Goal: Communication & Community: Answer question/provide support

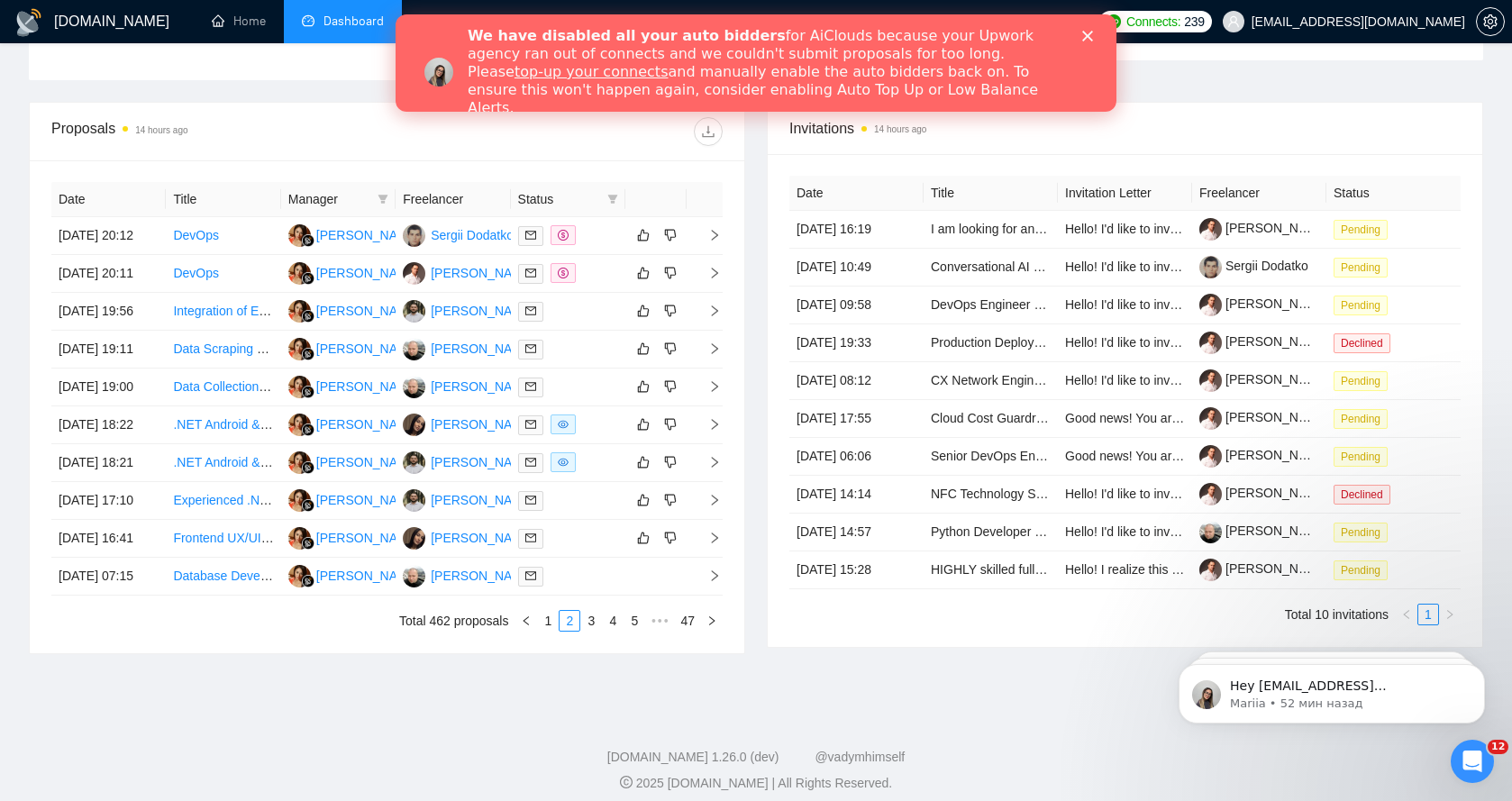
click at [1093, 42] on div "We have disabled all your auto bidders for AiClouds because your Upwork agency …" at bounding box center [755, 71] width 721 height 100
click at [1095, 44] on div "We have disabled all your auto bidders for AiClouds because your Upwork agency …" at bounding box center [755, 71] width 721 height 100
click at [1089, 33] on icon "Закрыть" at bounding box center [1087, 35] width 11 height 11
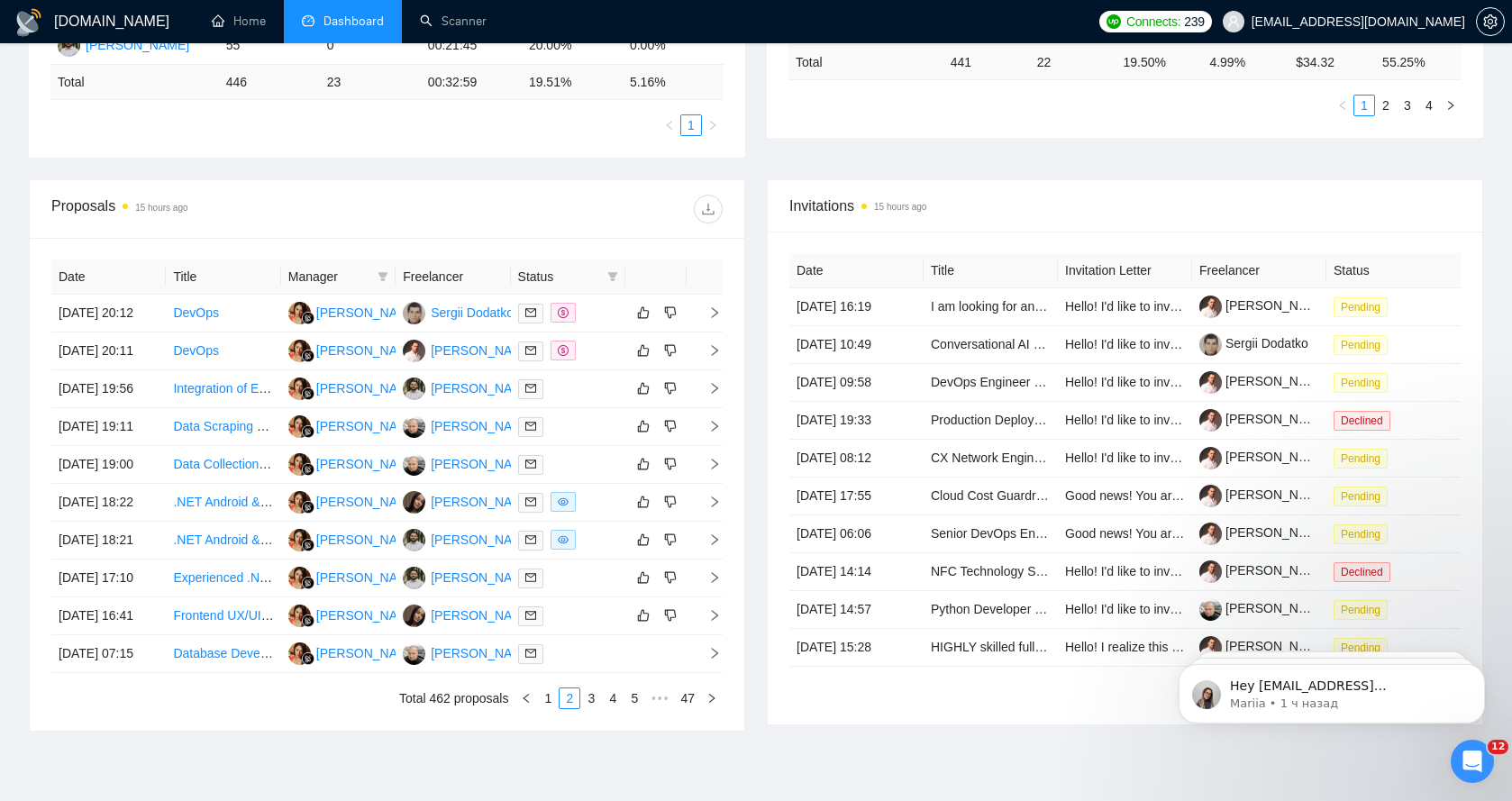
scroll to position [453, 0]
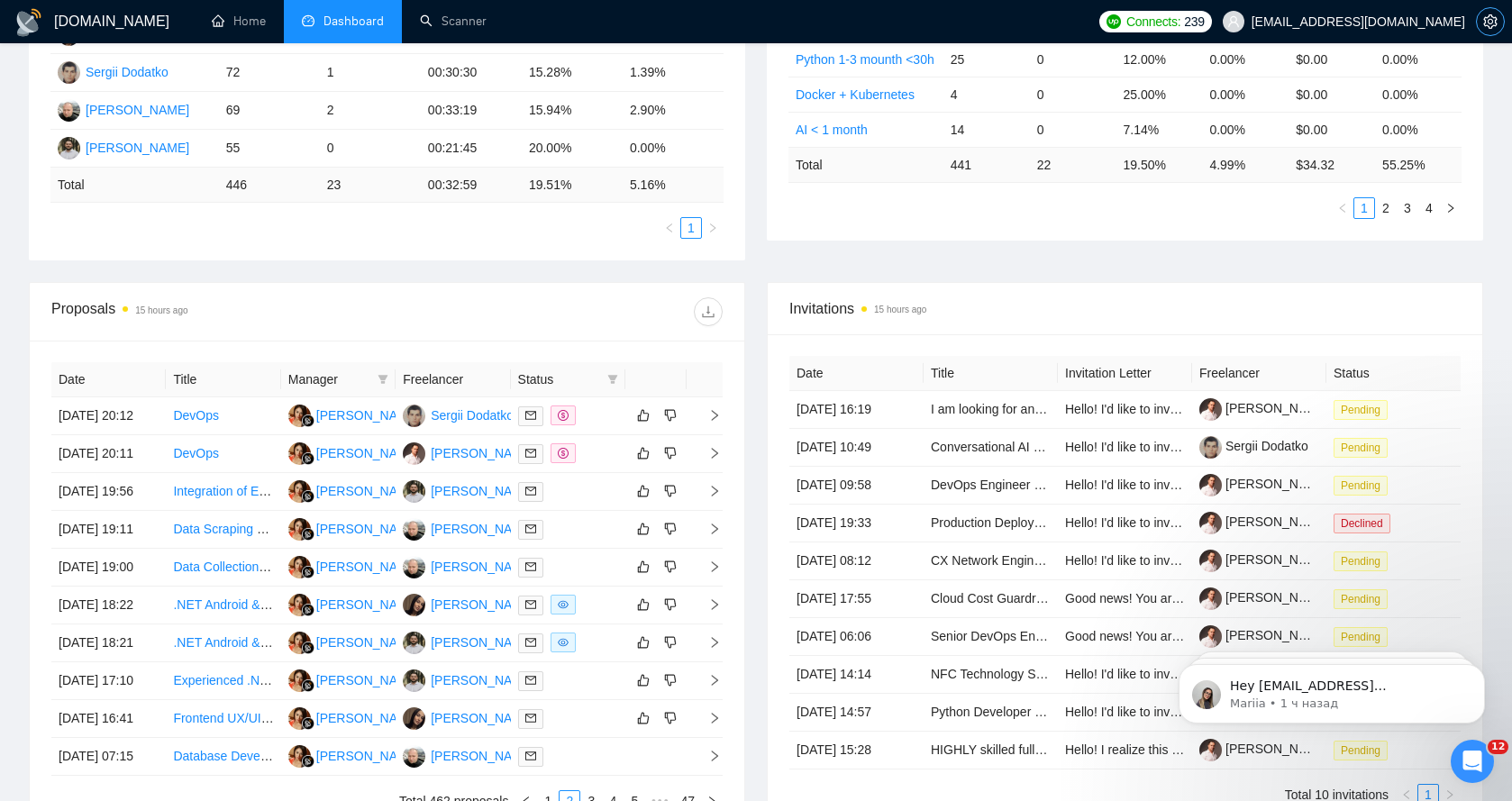
click at [1495, 18] on icon "setting" at bounding box center [1490, 21] width 15 height 15
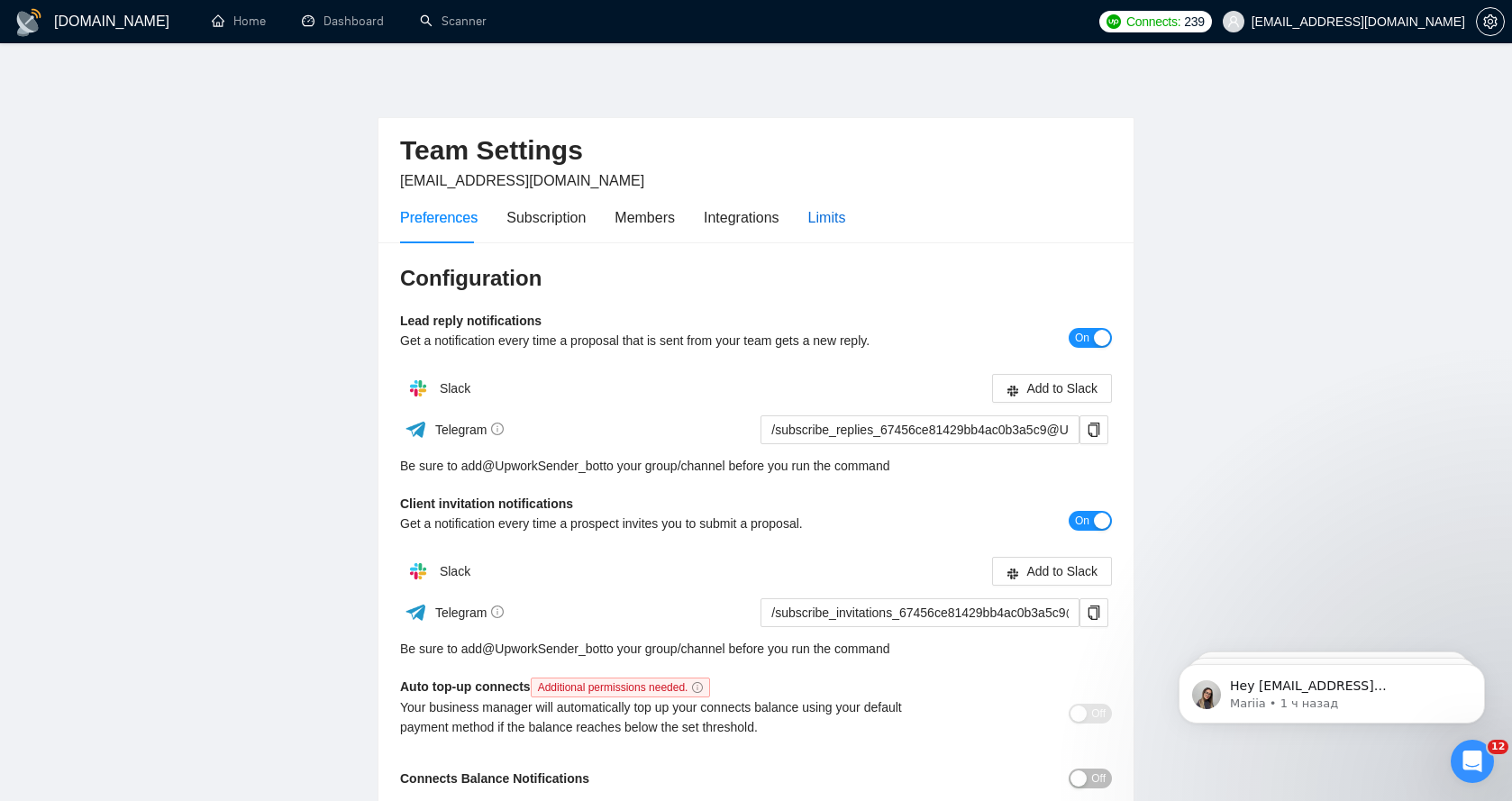
click at [814, 226] on div "Limits" at bounding box center [826, 217] width 38 height 22
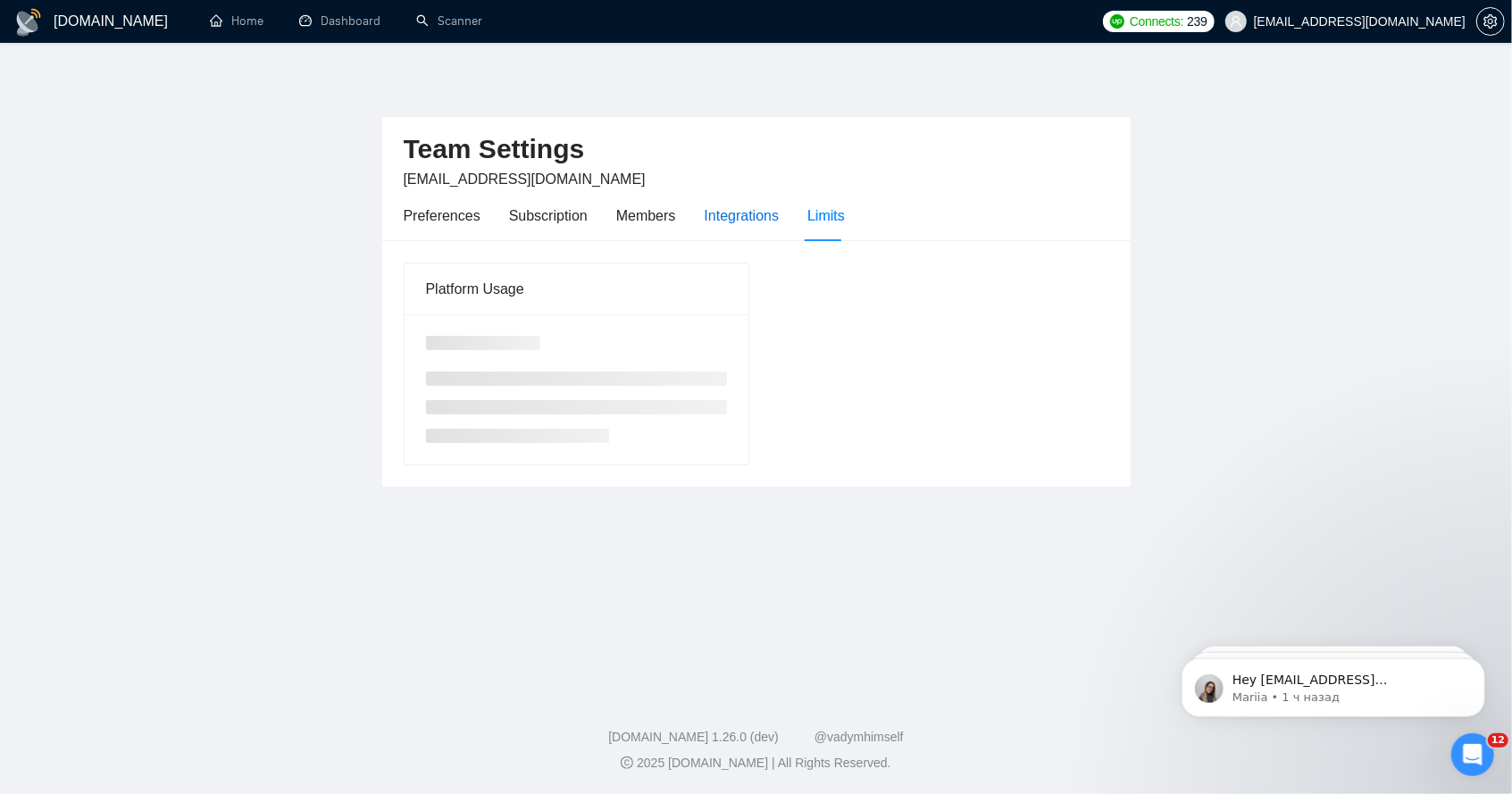
click at [733, 216] on div "Integrations" at bounding box center [743, 215] width 75 height 22
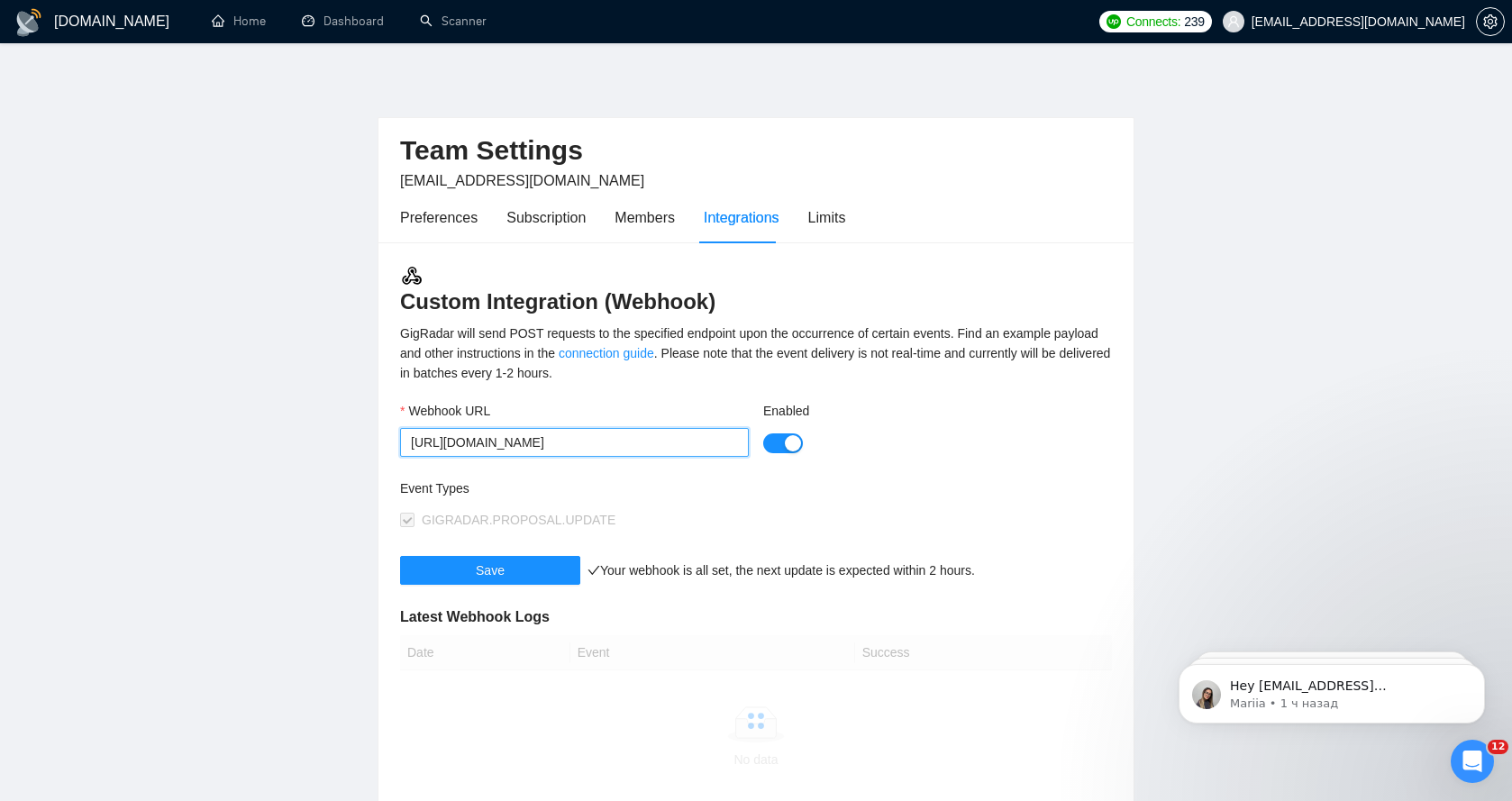
click at [694, 433] on input "[URL][DOMAIN_NAME]" at bounding box center [574, 443] width 348 height 29
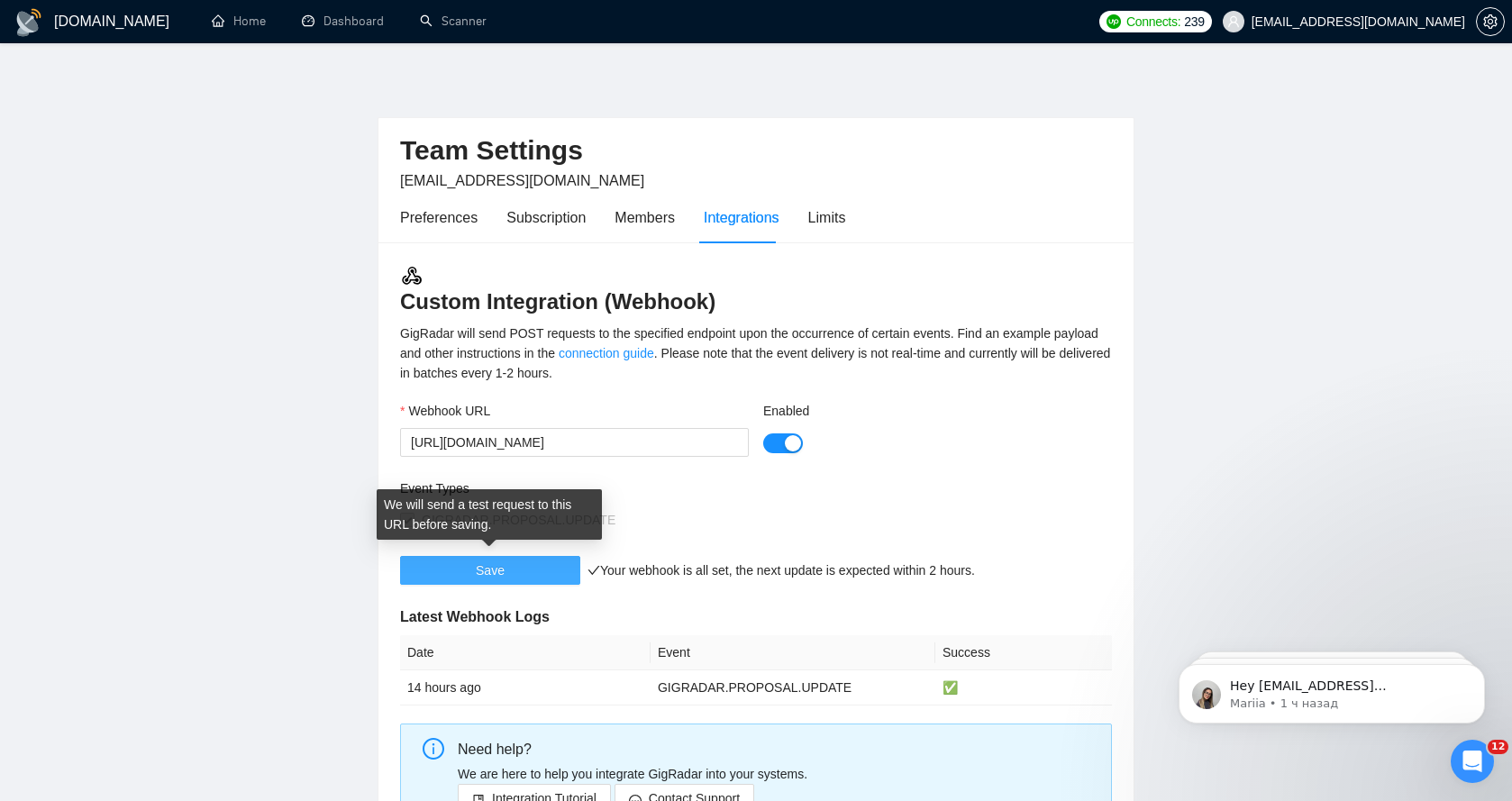
click at [497, 569] on span "Save" at bounding box center [491, 570] width 29 height 20
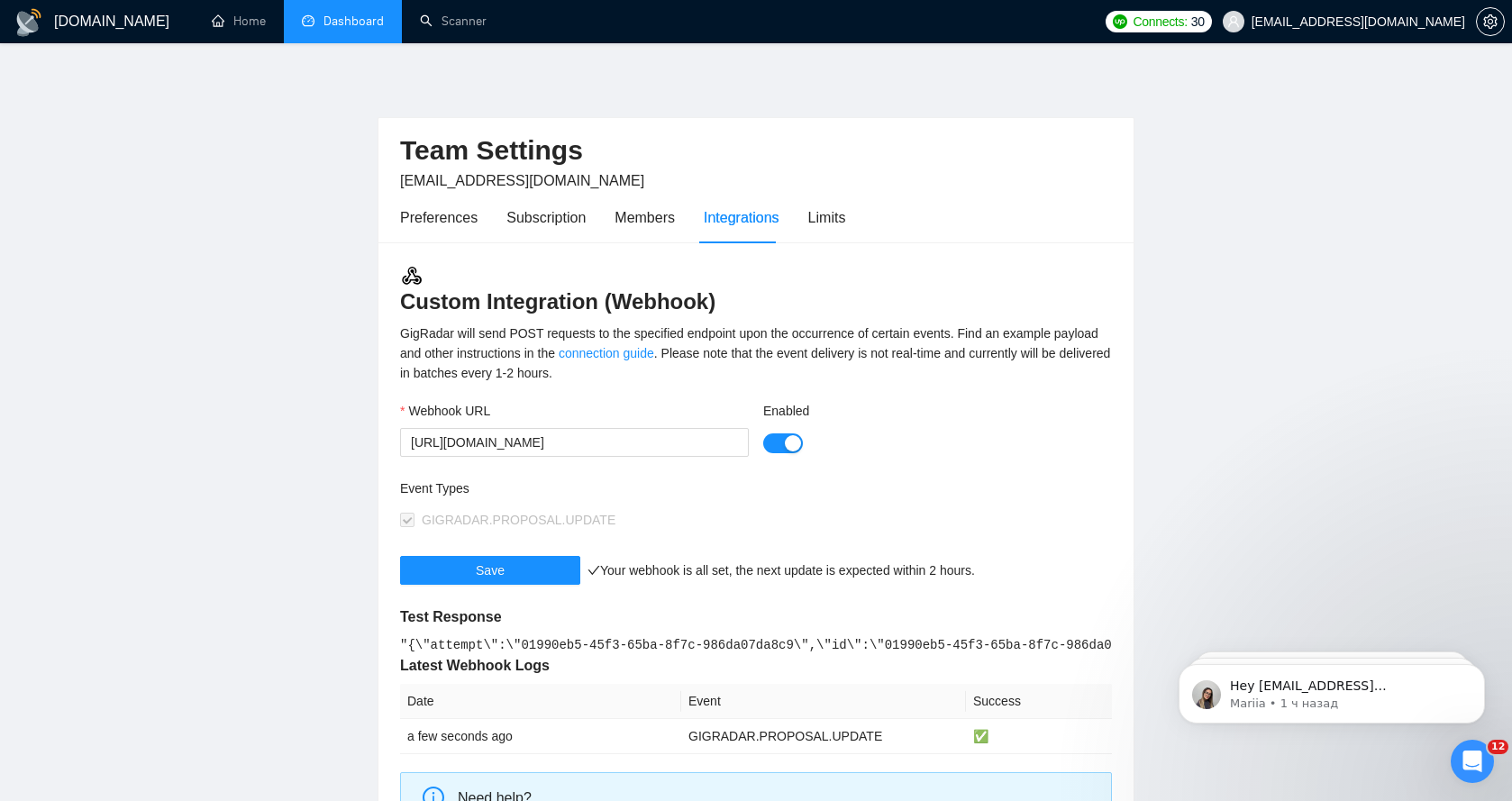
click at [336, 14] on link "Dashboard" at bounding box center [342, 21] width 82 height 16
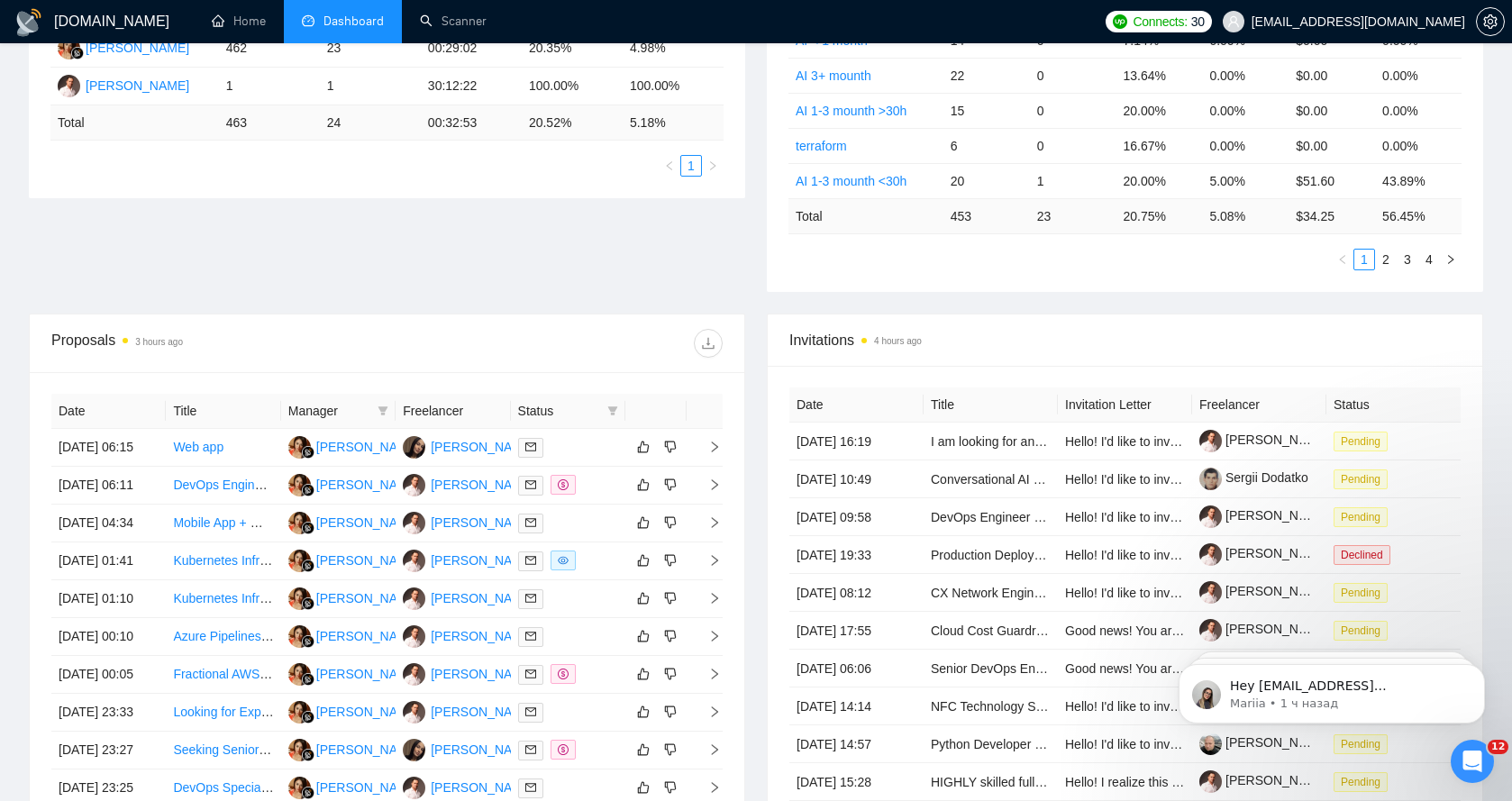
scroll to position [451, 0]
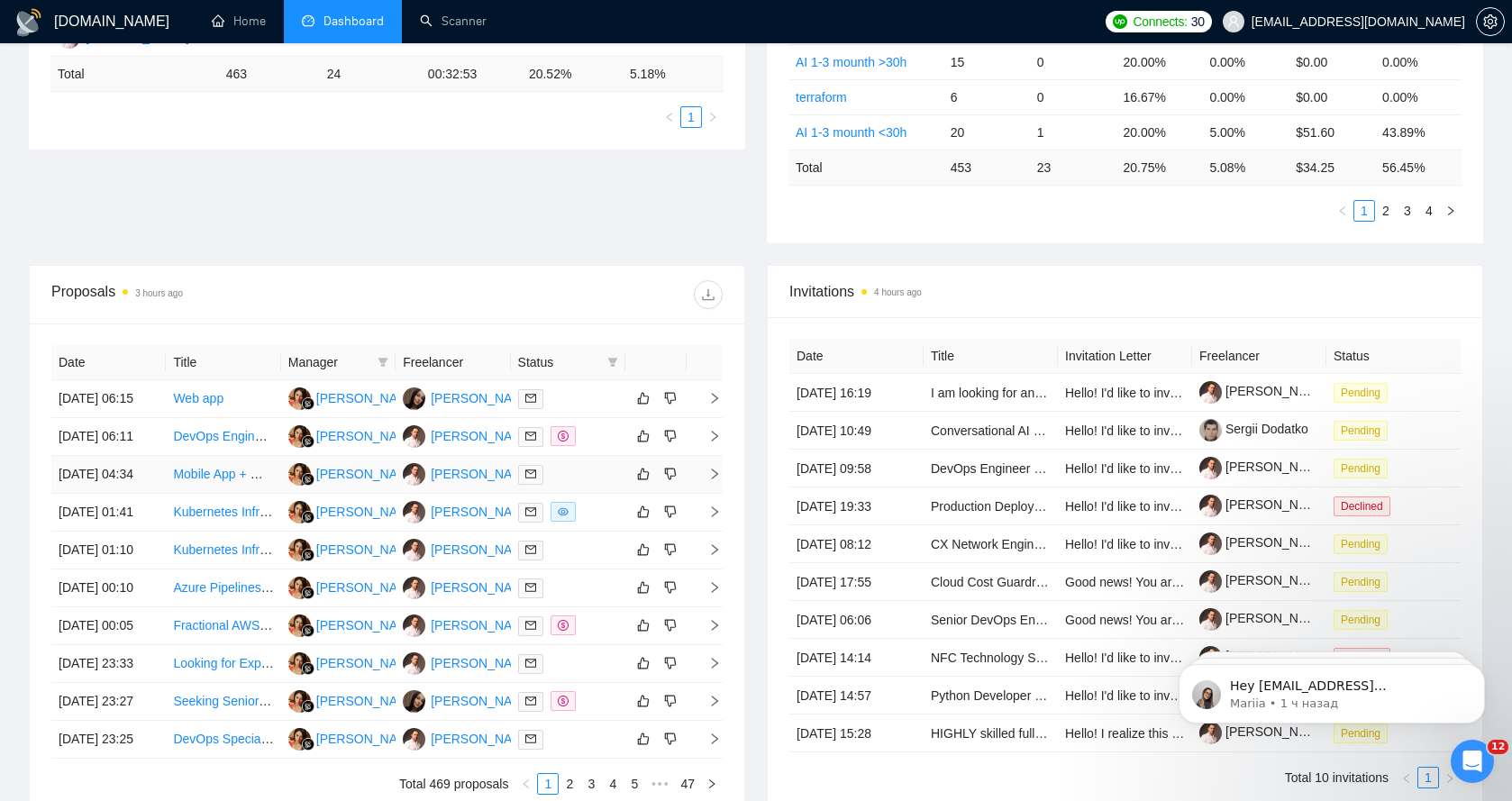
click at [203, 481] on link "Mobile App + Web Platform Development (React Native, Node.js, AWS, Stripe)" at bounding box center [392, 473] width 439 height 15
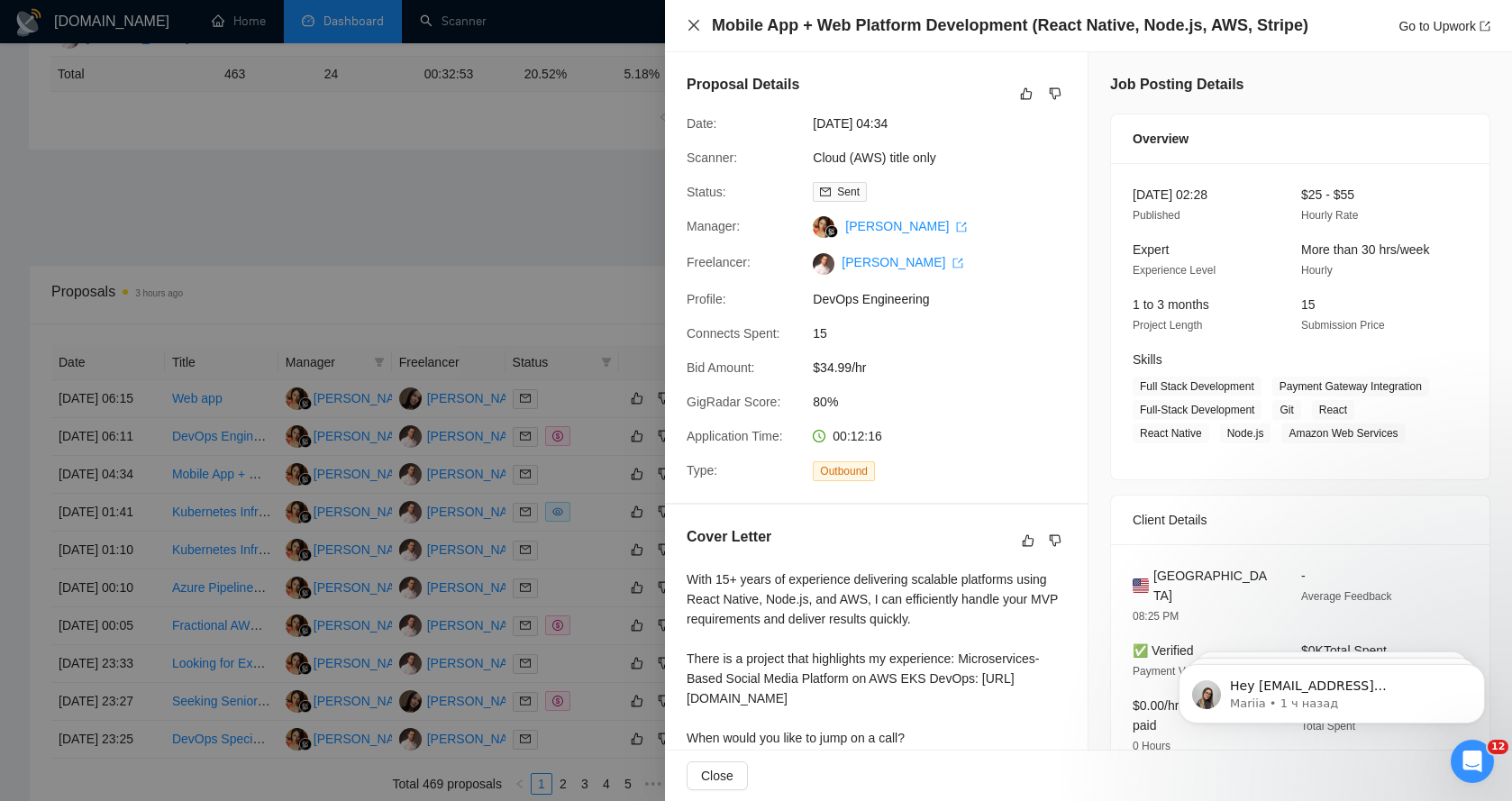
click at [694, 28] on icon "close" at bounding box center [694, 24] width 15 height 15
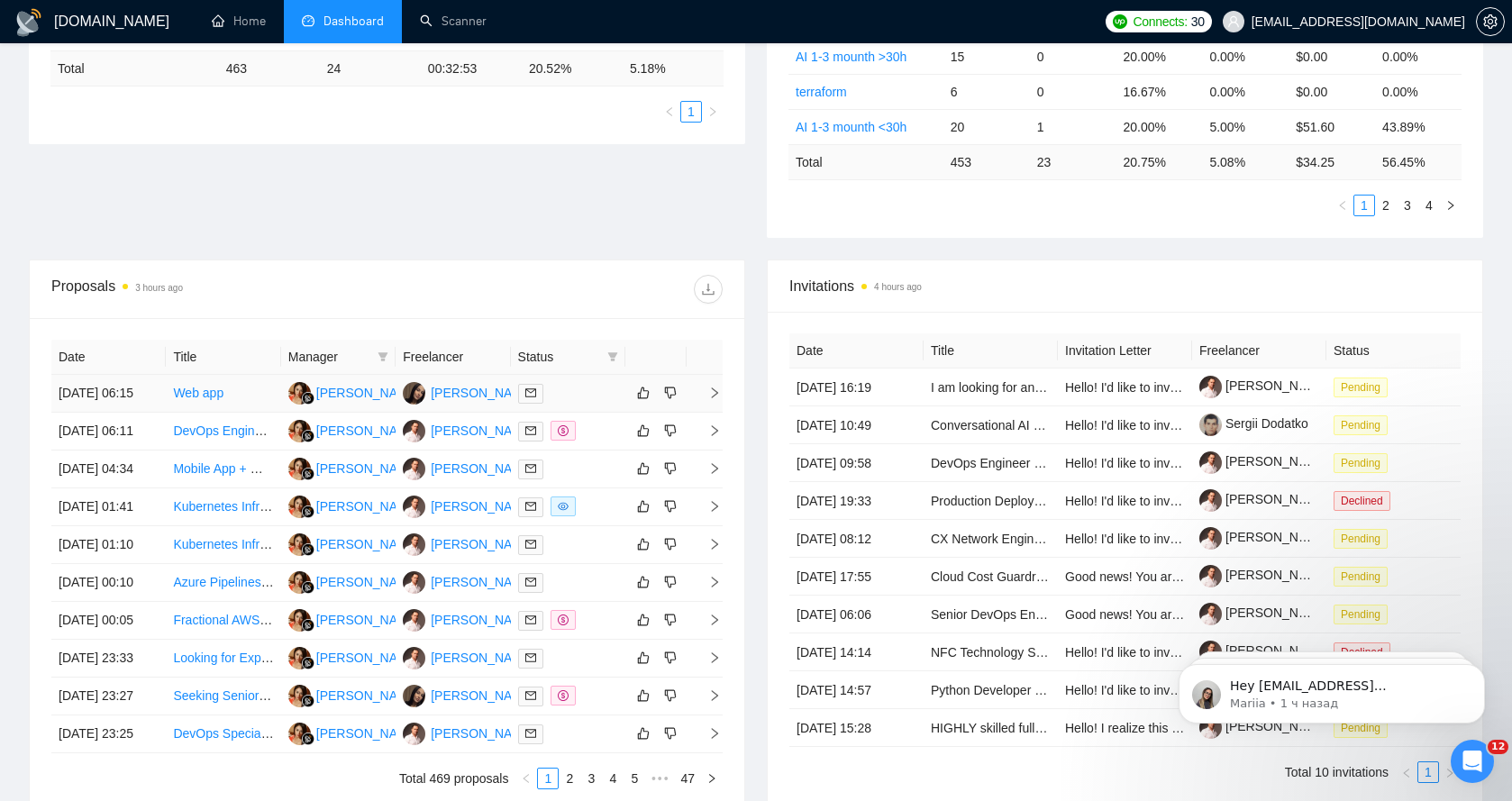
scroll to position [541, 0]
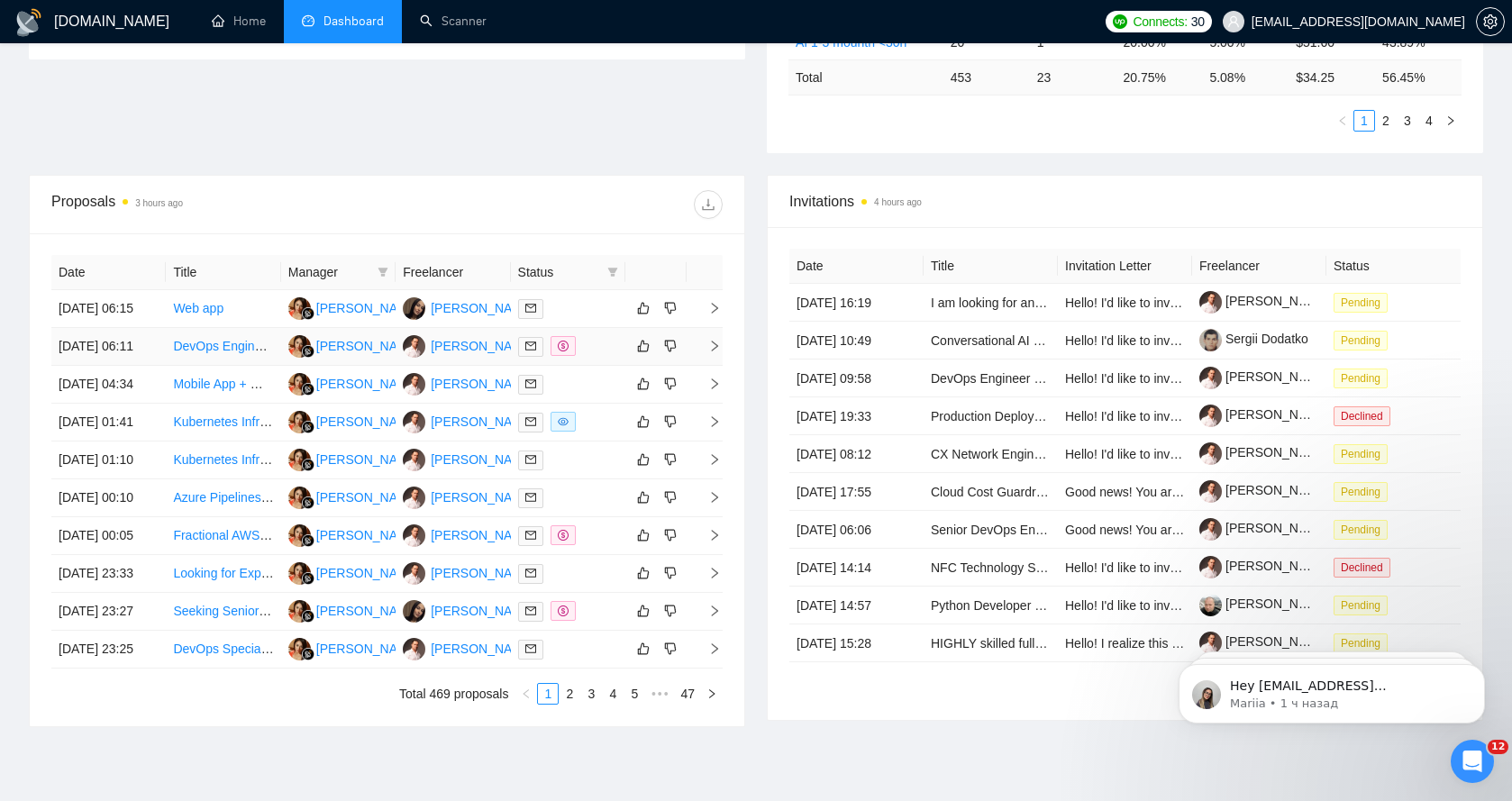
click at [191, 353] on link "DevOps Engineer with On-Prem / Bare Metal Experience Needed" at bounding box center [355, 345] width 366 height 15
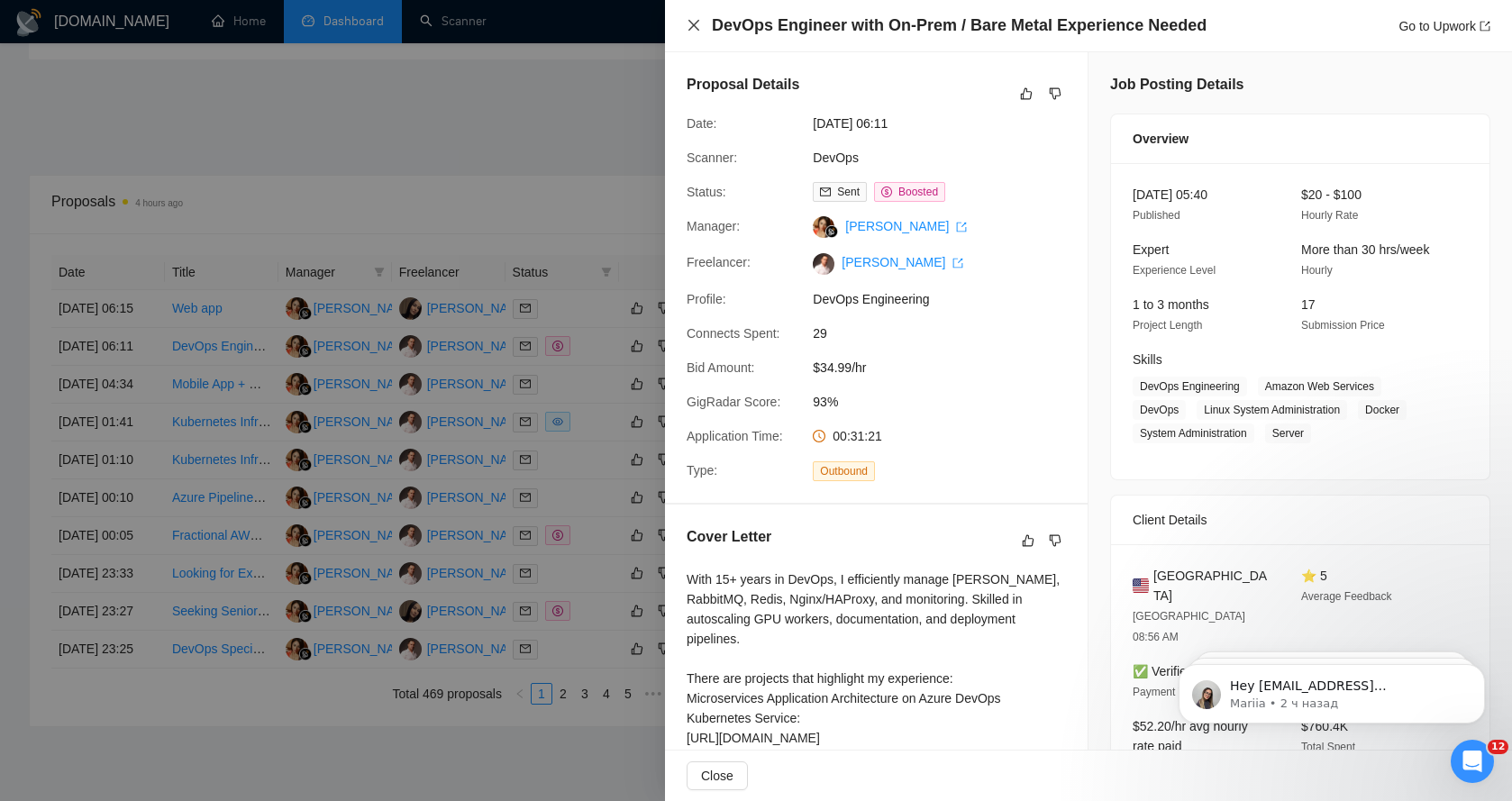
click at [691, 31] on icon "close" at bounding box center [694, 24] width 15 height 15
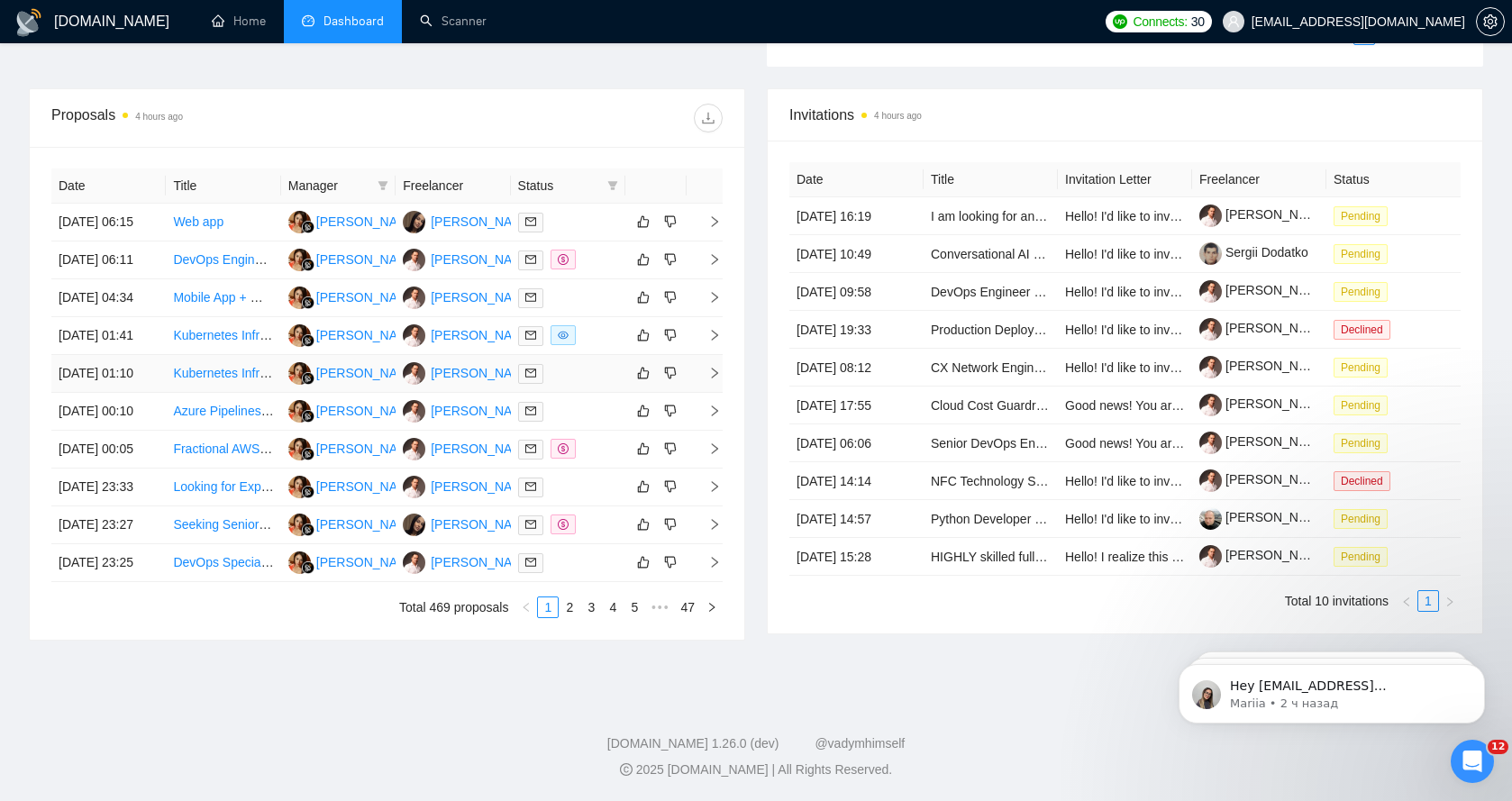
scroll to position [521, 0]
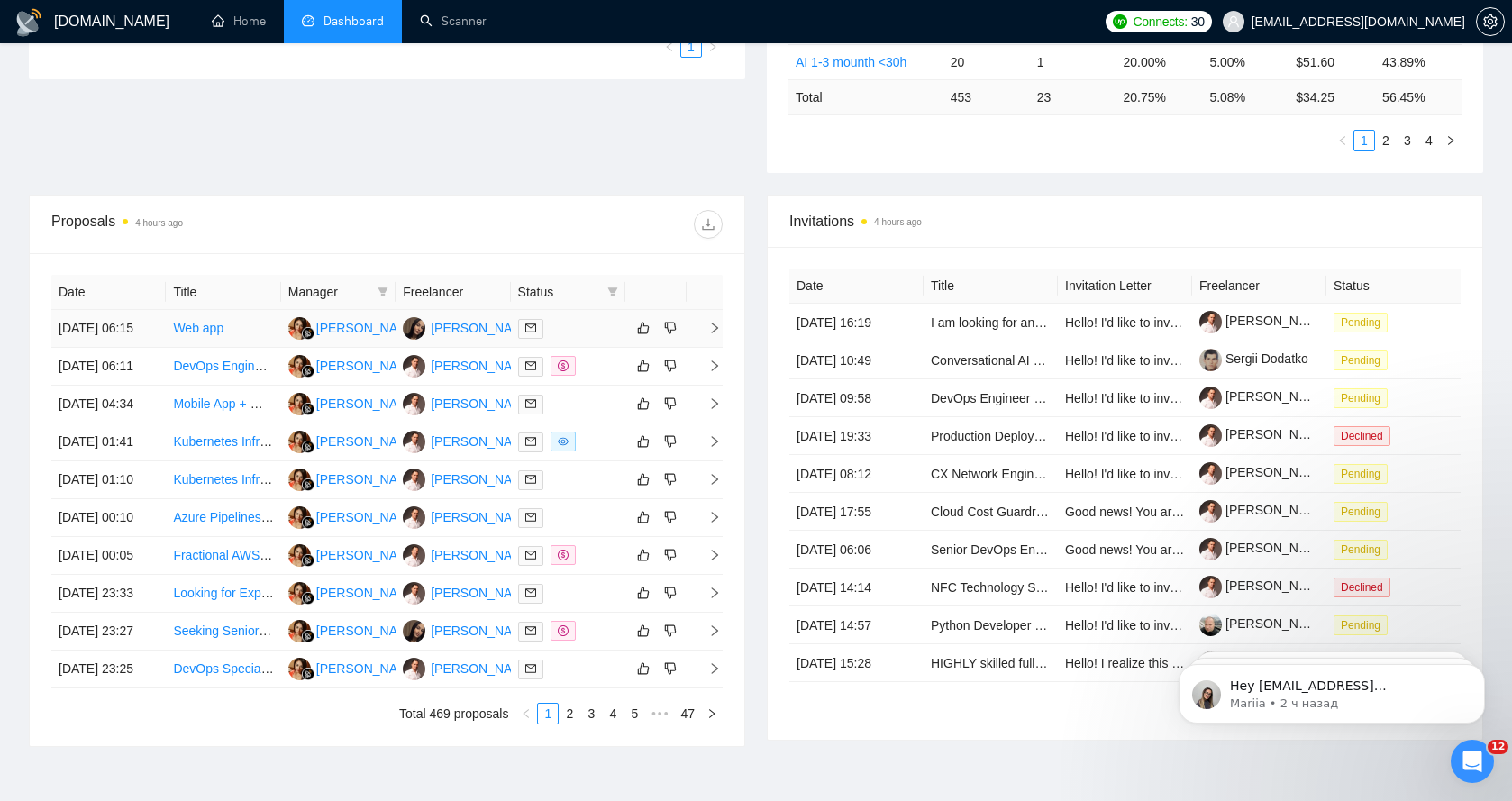
click at [210, 336] on link "Web app" at bounding box center [198, 328] width 51 height 15
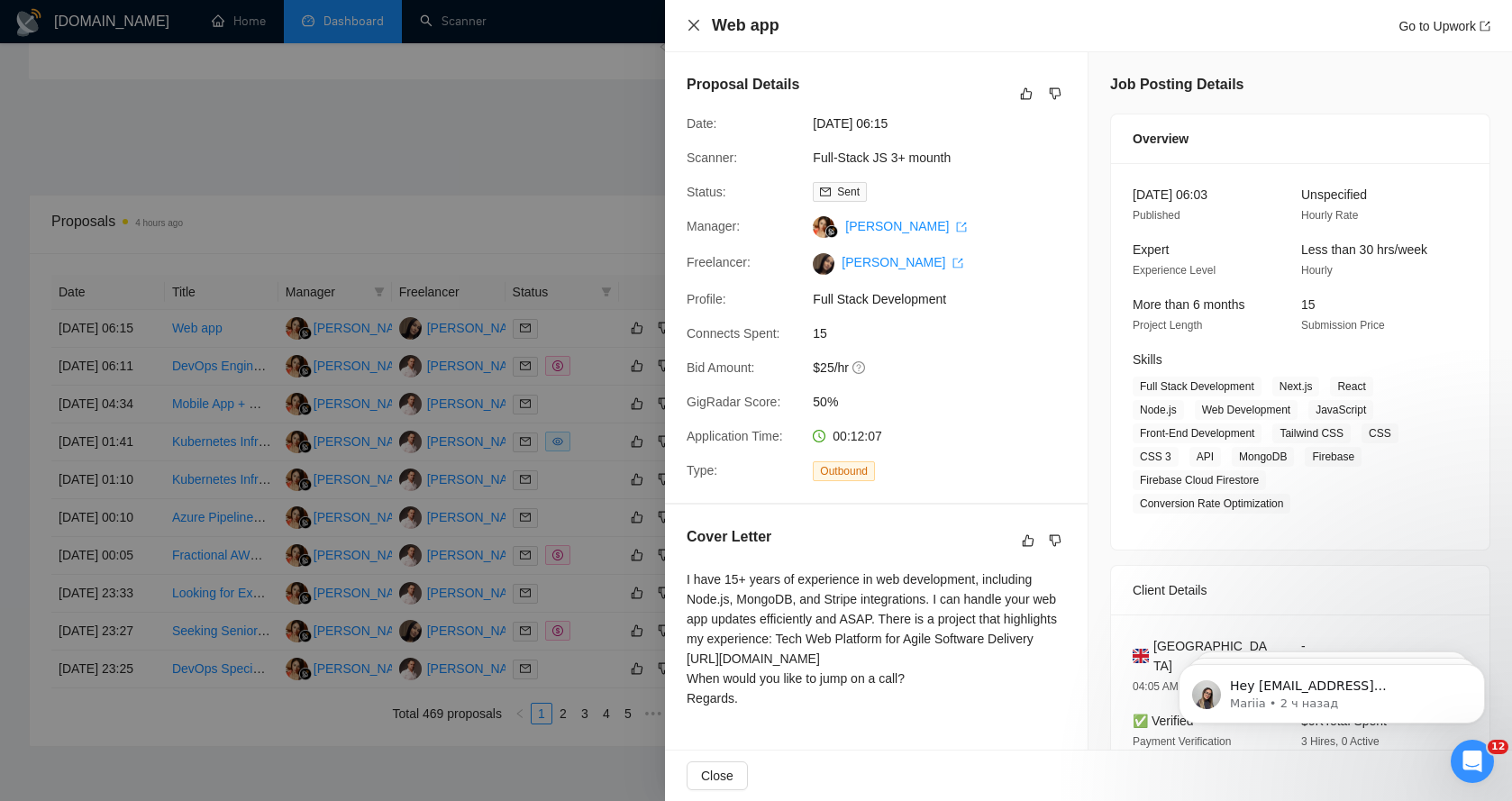
click at [696, 24] on icon "close" at bounding box center [694, 24] width 11 height 11
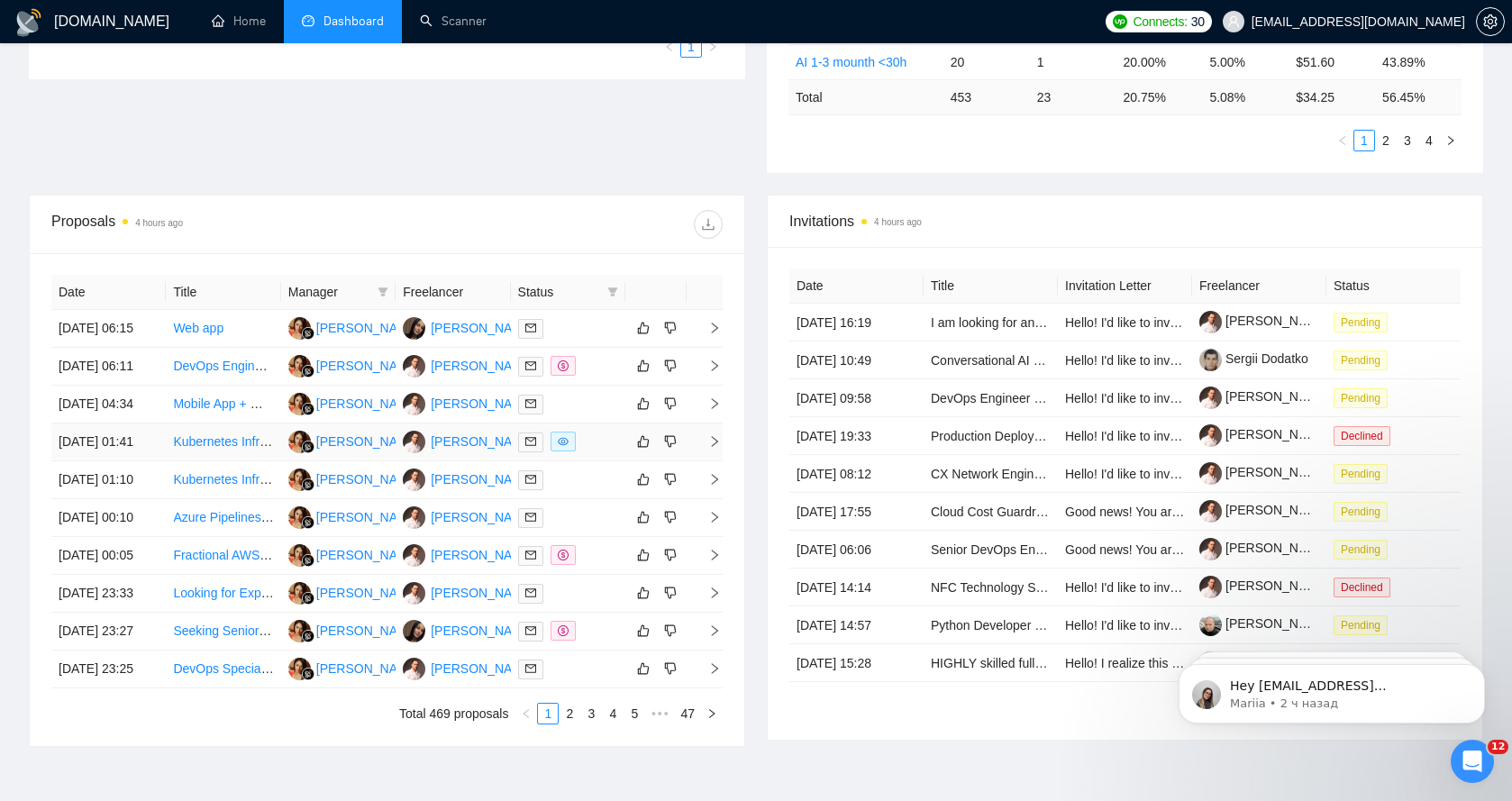
click at [202, 449] on link "Kubernetes Infrastructure Engineer (Rancher + Bare Metal + Cloud + GitOps)" at bounding box center [388, 441] width 432 height 15
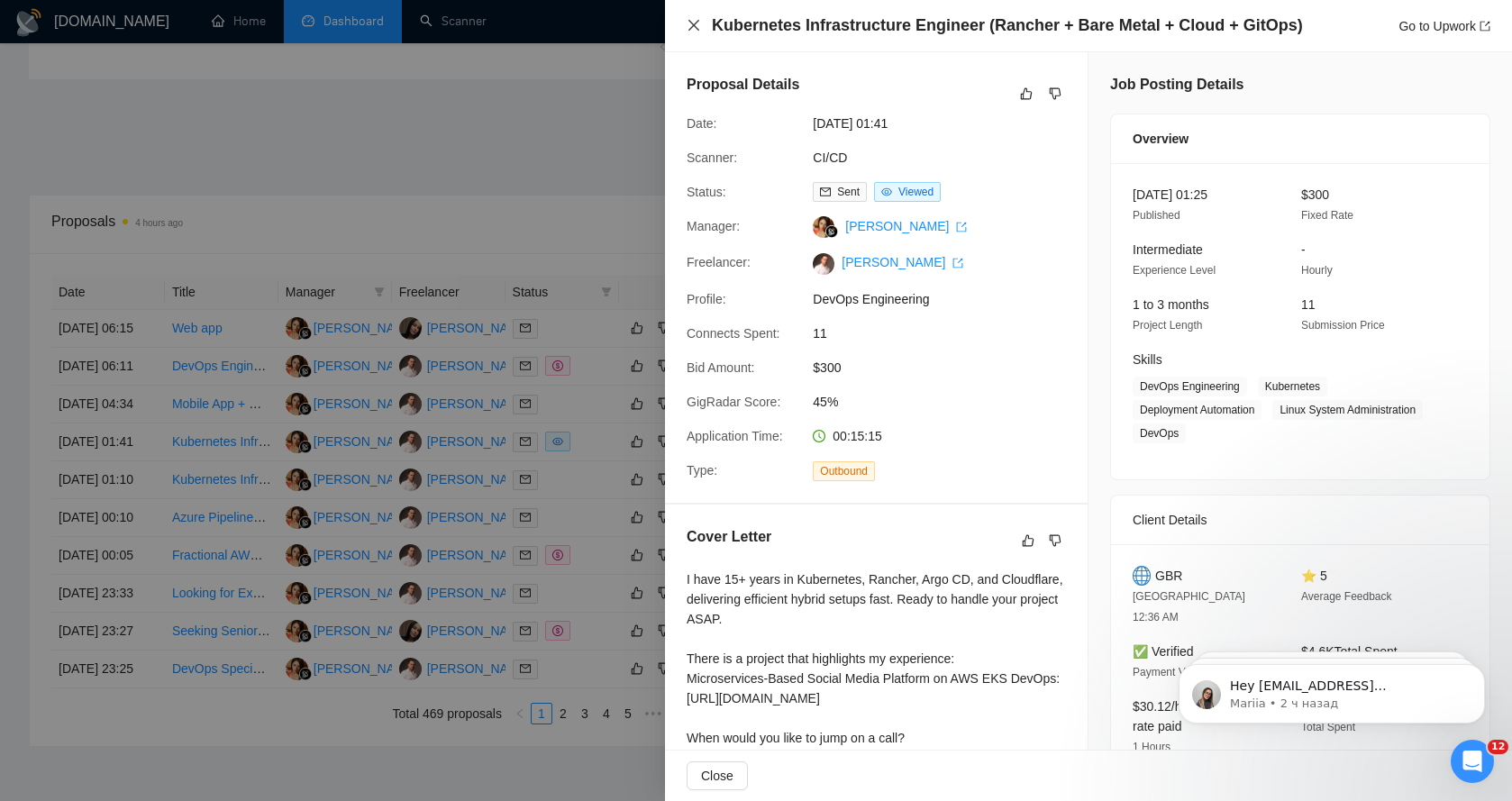
click at [698, 23] on icon "close" at bounding box center [694, 24] width 15 height 15
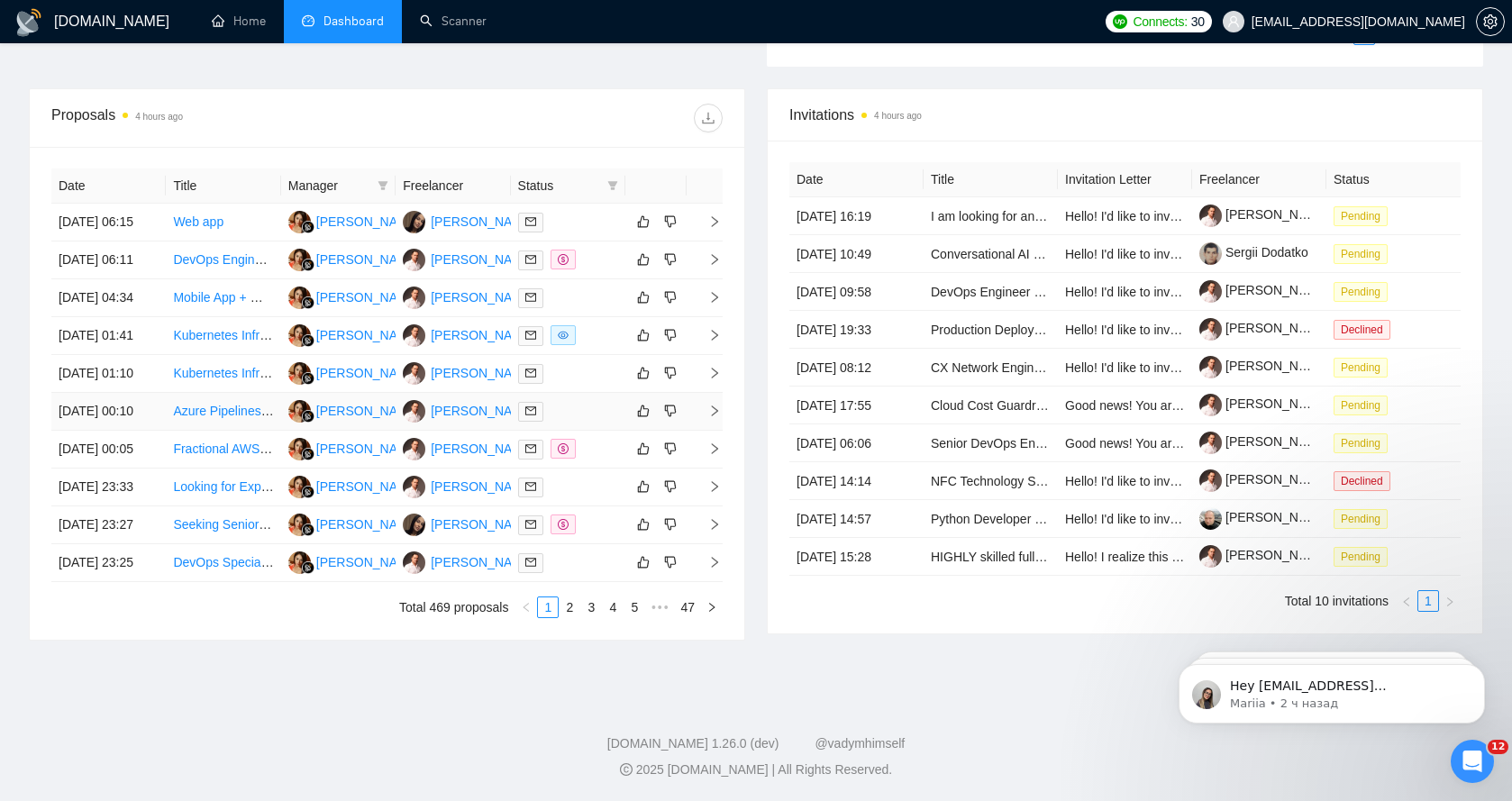
scroll to position [791, 0]
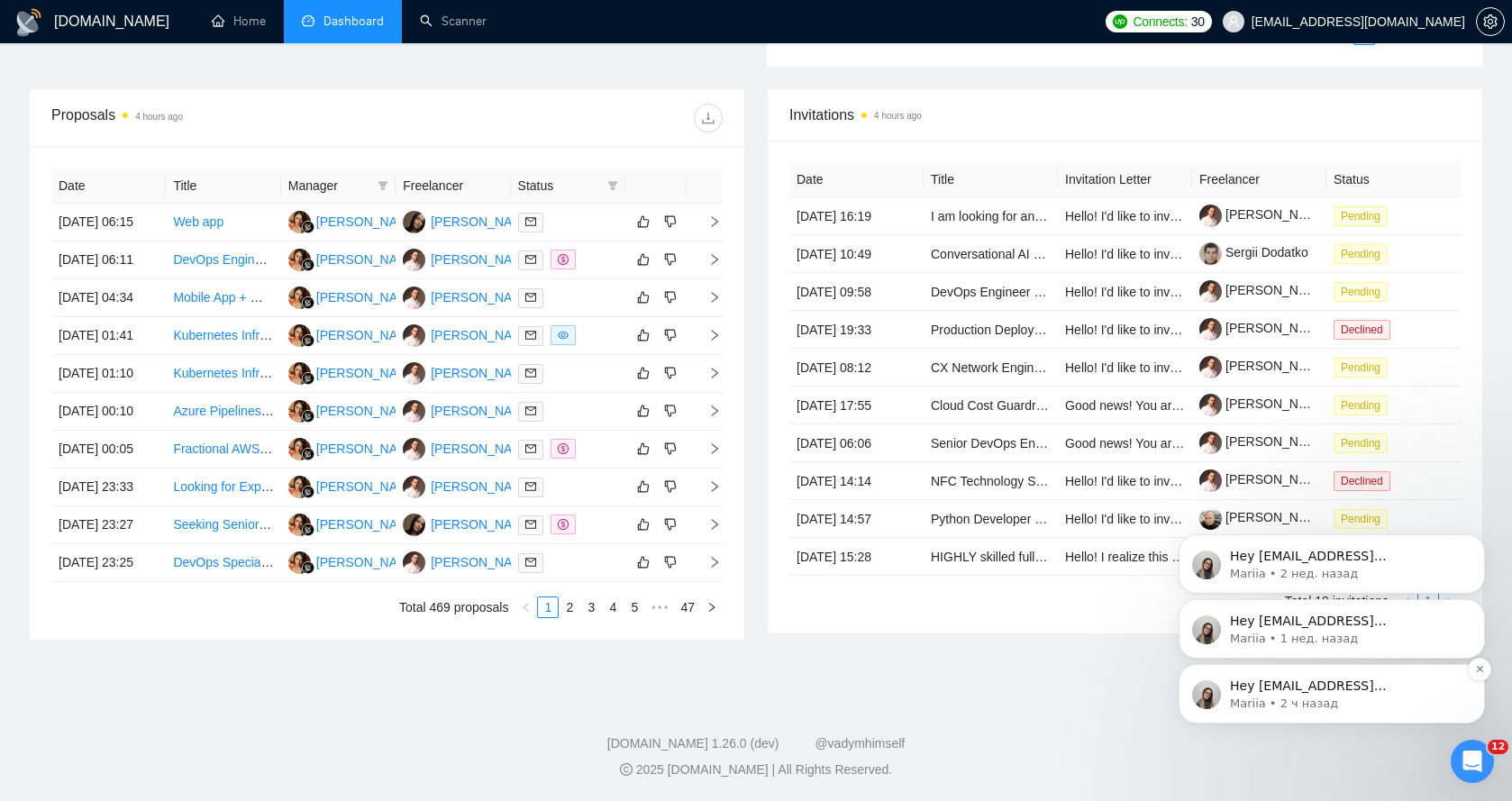
click at [1356, 703] on p "Mariia • 2 ч назад" at bounding box center [1346, 703] width 232 height 17
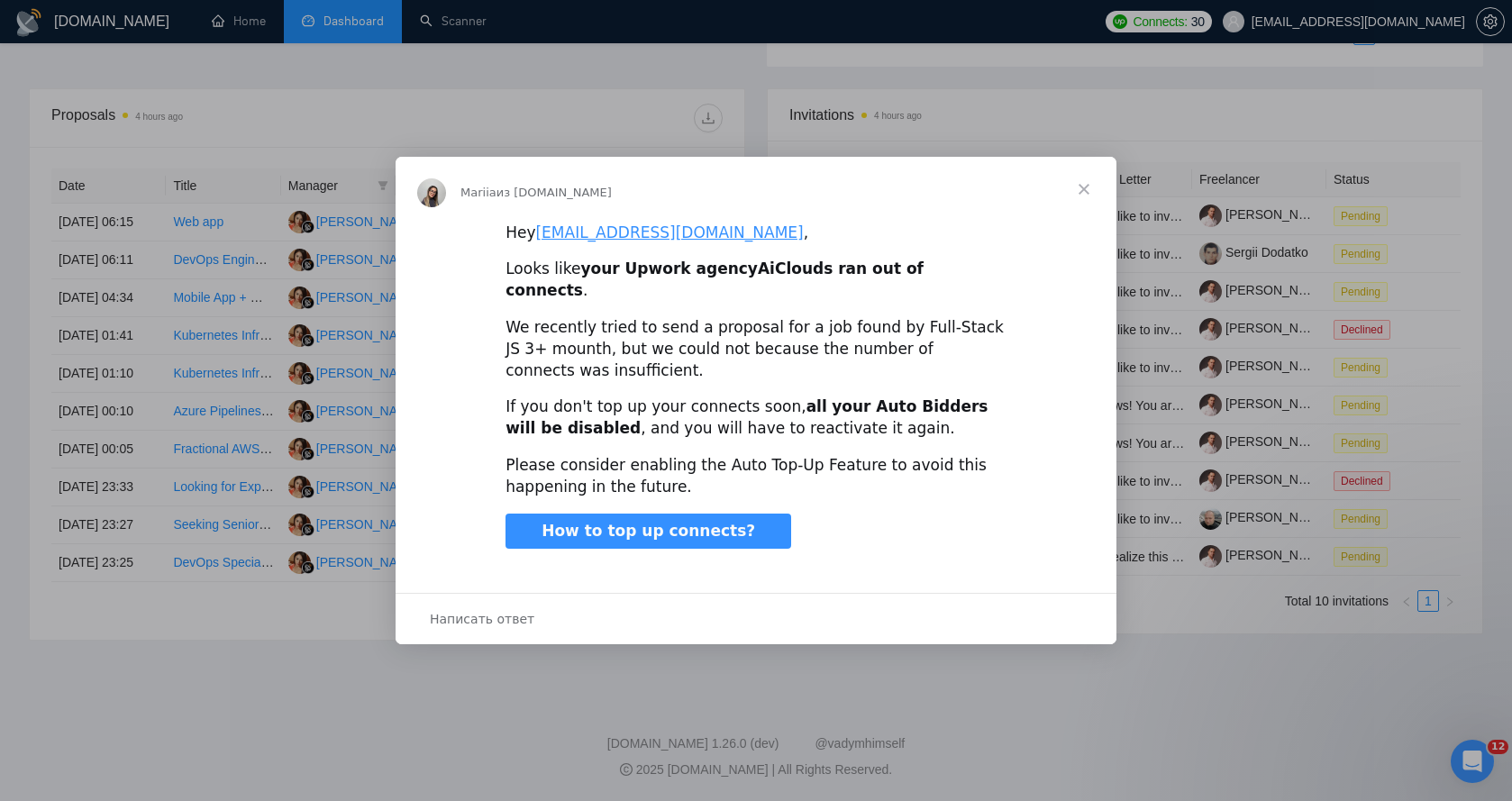
scroll to position [0, 0]
click at [464, 607] on span "Написать ответ" at bounding box center [481, 619] width 104 height 23
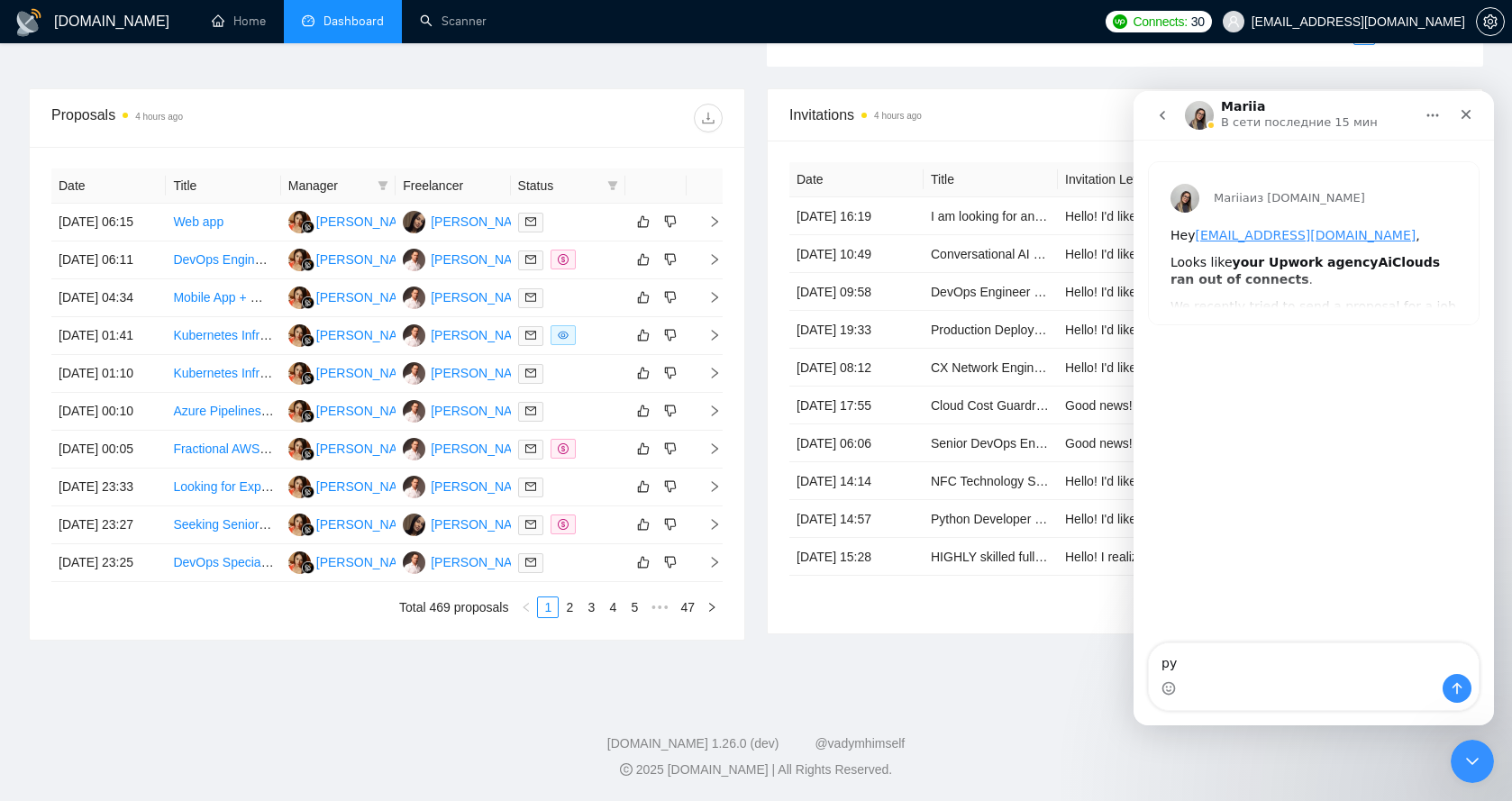
type textarea "р"
type textarea "hello i am trying to integrate crm trough webhook what does field "Data Proposa…"
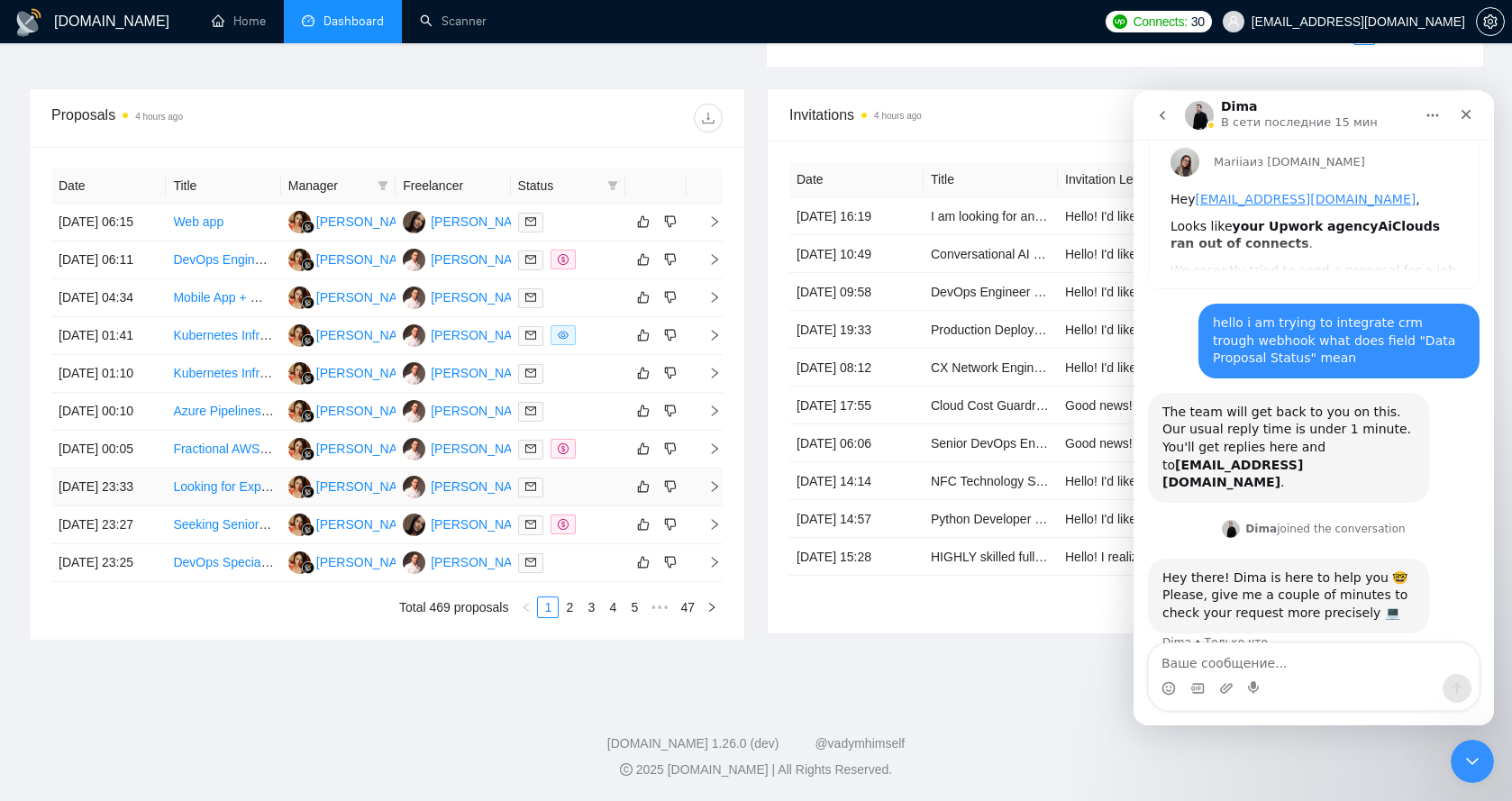
scroll to position [44, 0]
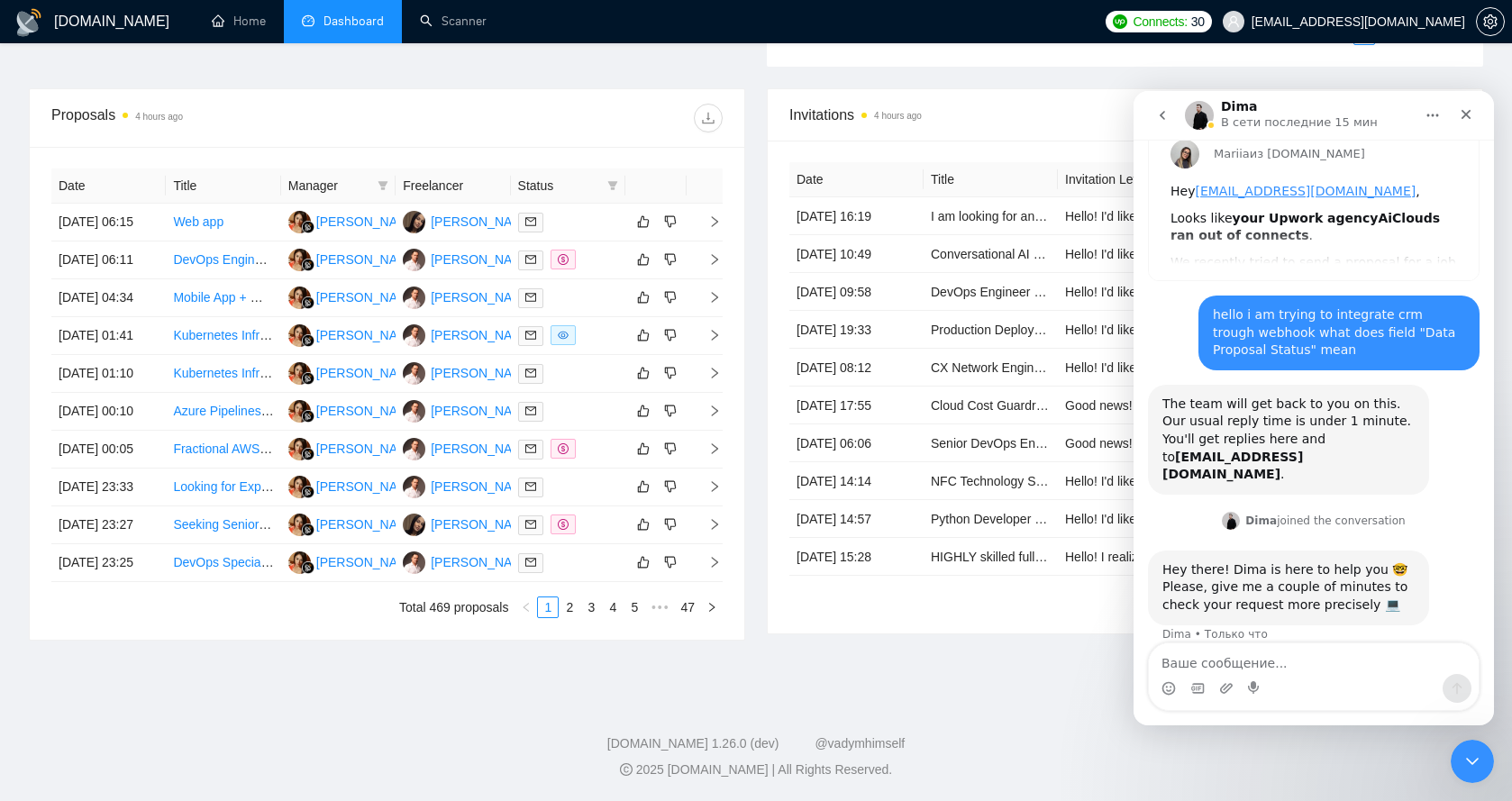
click at [7, 224] on div "[DOMAIN_NAME] Home Dashboard Scanner Connects: 30 [EMAIL_ADDRESS][DOMAIN_NAME] …" at bounding box center [756, 87] width 1512 height 1428
click at [206, 328] on link "Kubernetes Infrastructure Engineer (Rancher + Bare Metal + Cloud + GitOps)" at bounding box center [388, 335] width 432 height 15
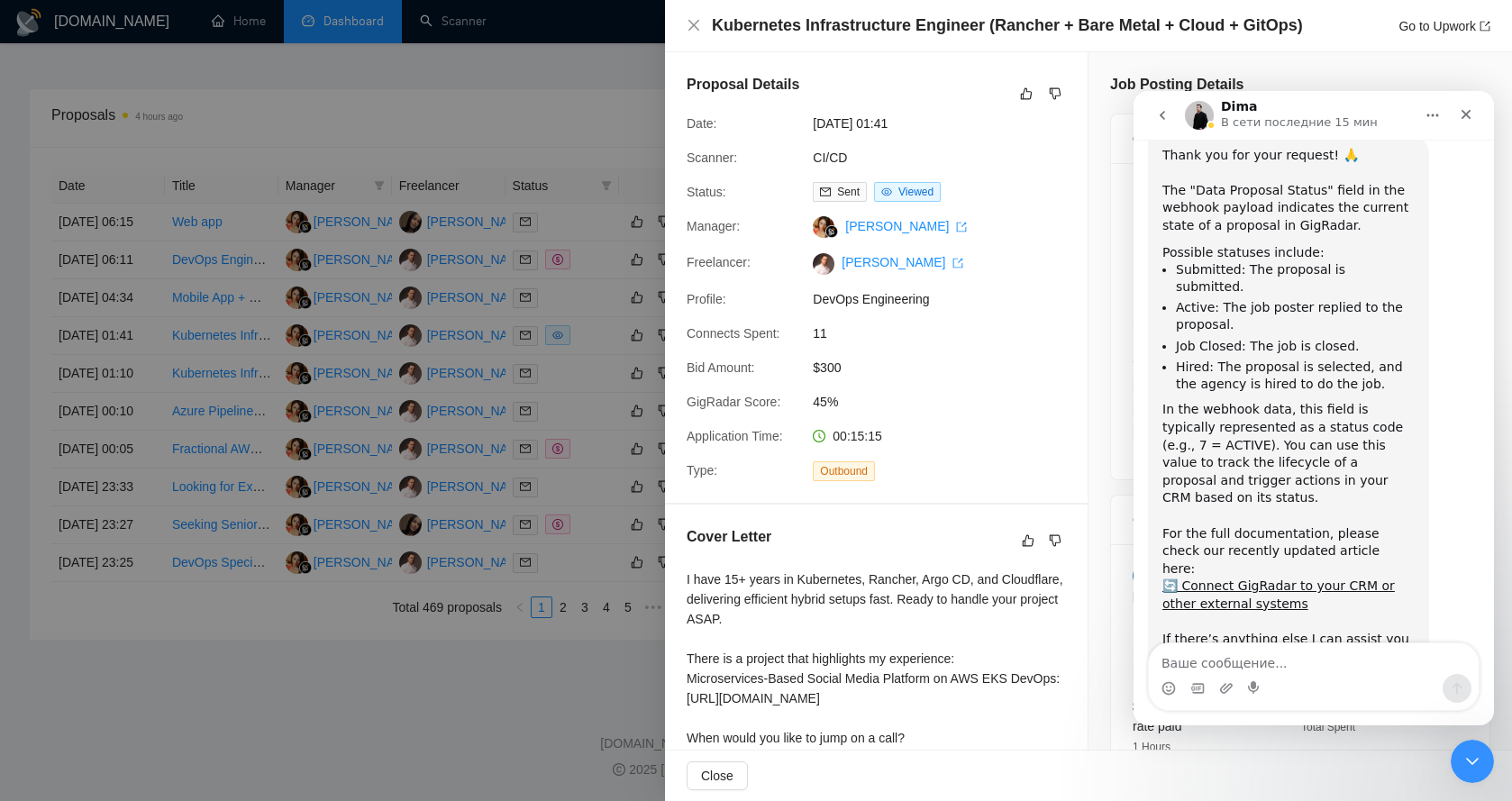
scroll to position [355, 0]
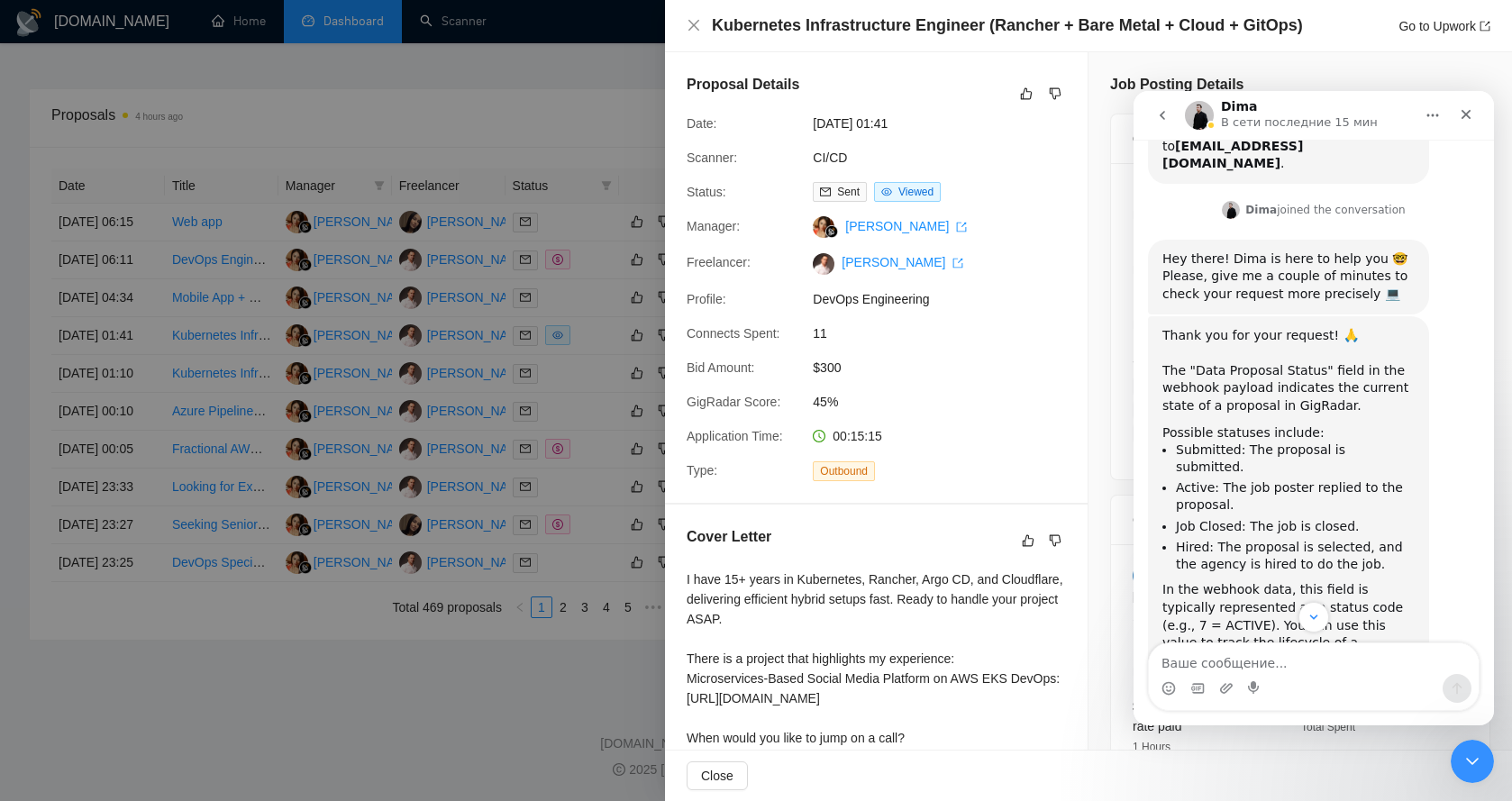
click at [1182, 441] on li "Submitted: The proposal is submitted." at bounding box center [1294, 458] width 239 height 33
click at [1183, 479] on li "Active: The job poster replied to the proposal." at bounding box center [1294, 496] width 239 height 33
click at [1265, 479] on li "Active: The job poster replied to the proposal." at bounding box center [1294, 496] width 239 height 33
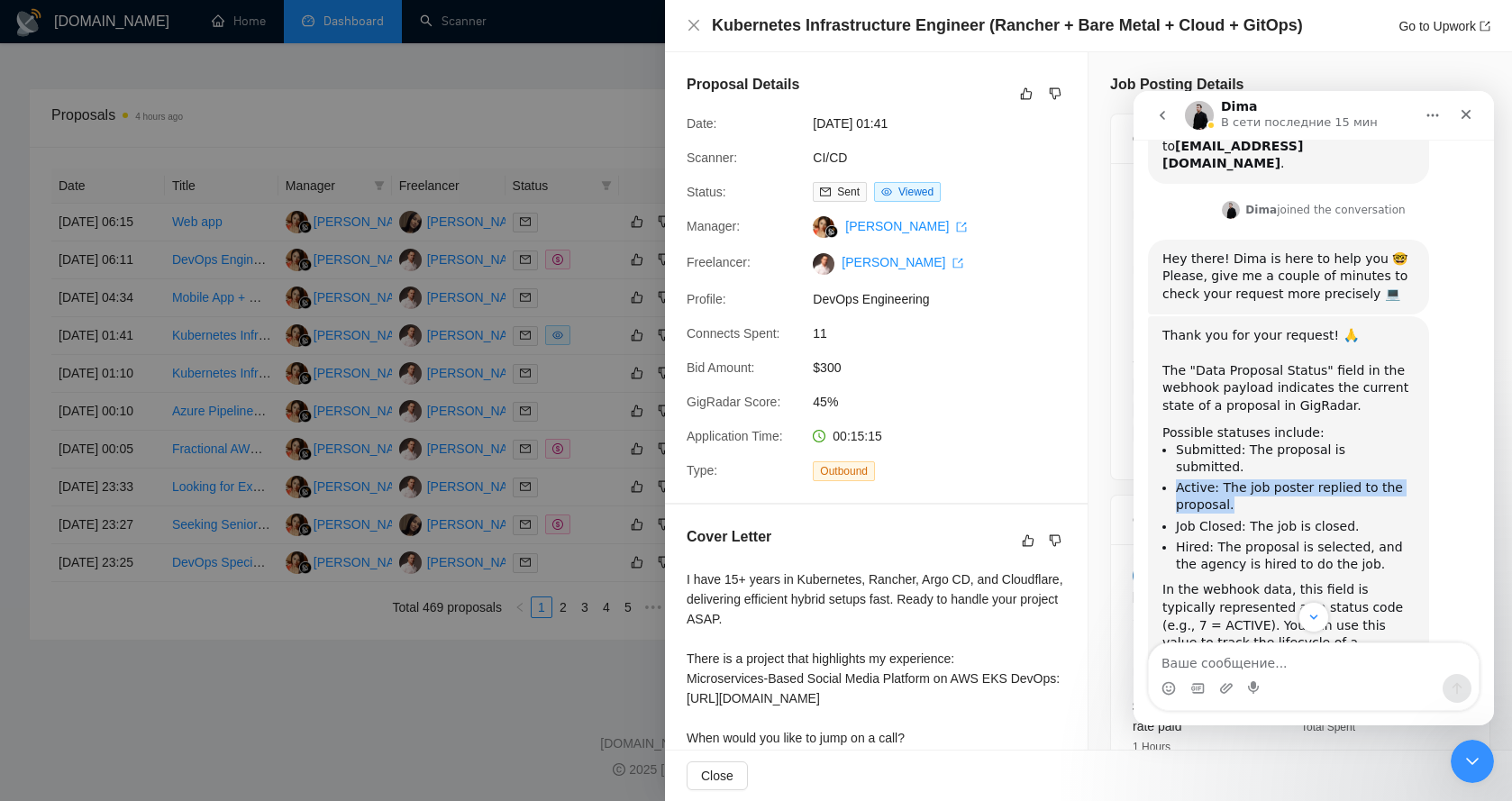
drag, startPoint x: 1176, startPoint y: 449, endPoint x: 1241, endPoint y: 463, distance: 66.5
click at [1253, 479] on li "Active: The job poster replied to the proposal." at bounding box center [1294, 496] width 239 height 33
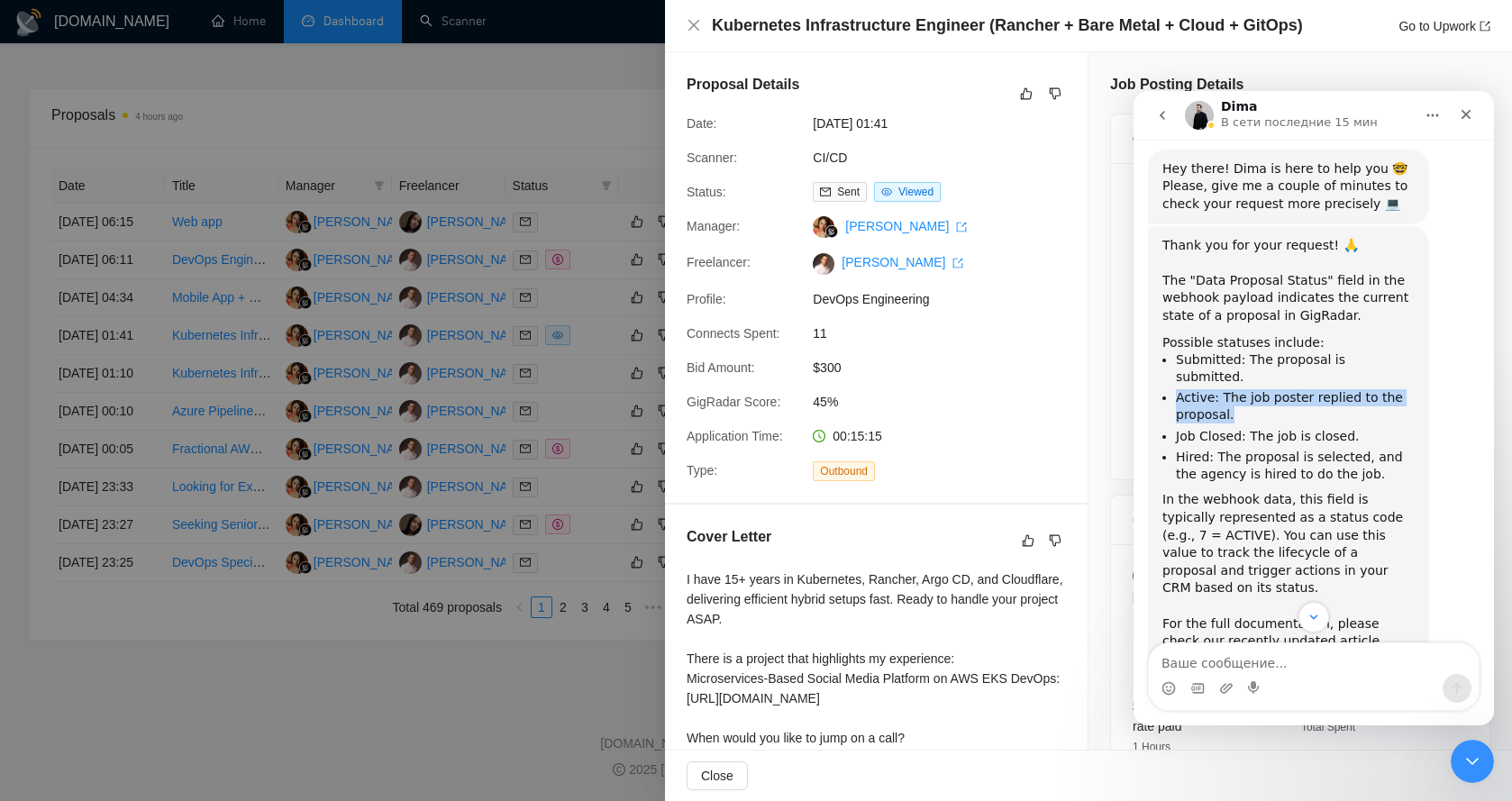
scroll to position [536, 0]
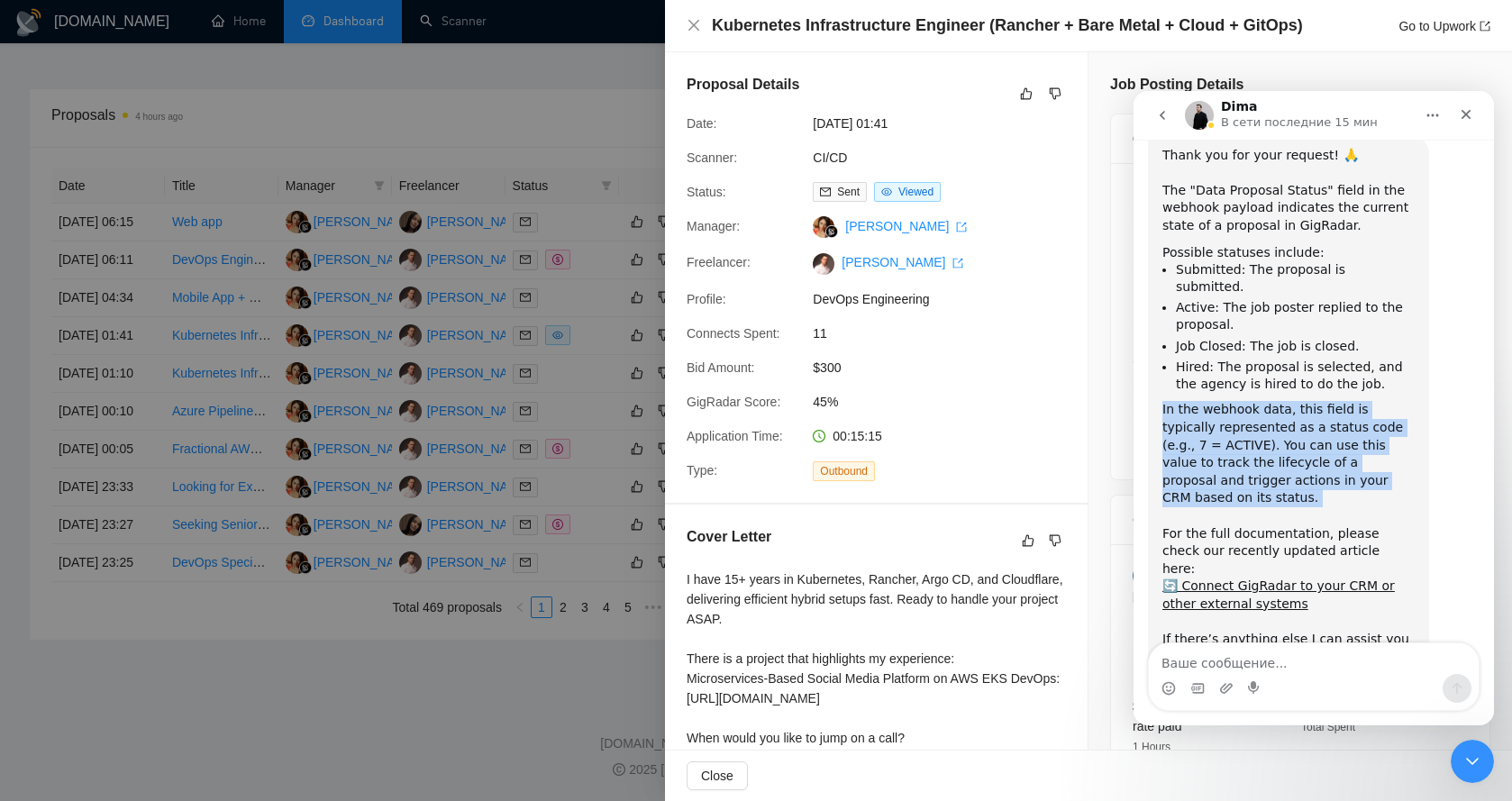
drag, startPoint x: 1161, startPoint y: 370, endPoint x: 1371, endPoint y: 454, distance: 226.2
click at [1371, 454] on div "Thank you for your request! 🙏 The "Data Proposal Status" field in the webhook p…" at bounding box center [1288, 415] width 281 height 559
click at [1351, 579] on link "🔄 Connect GigRadar to your CRM or other external systems" at bounding box center [1278, 594] width 232 height 32
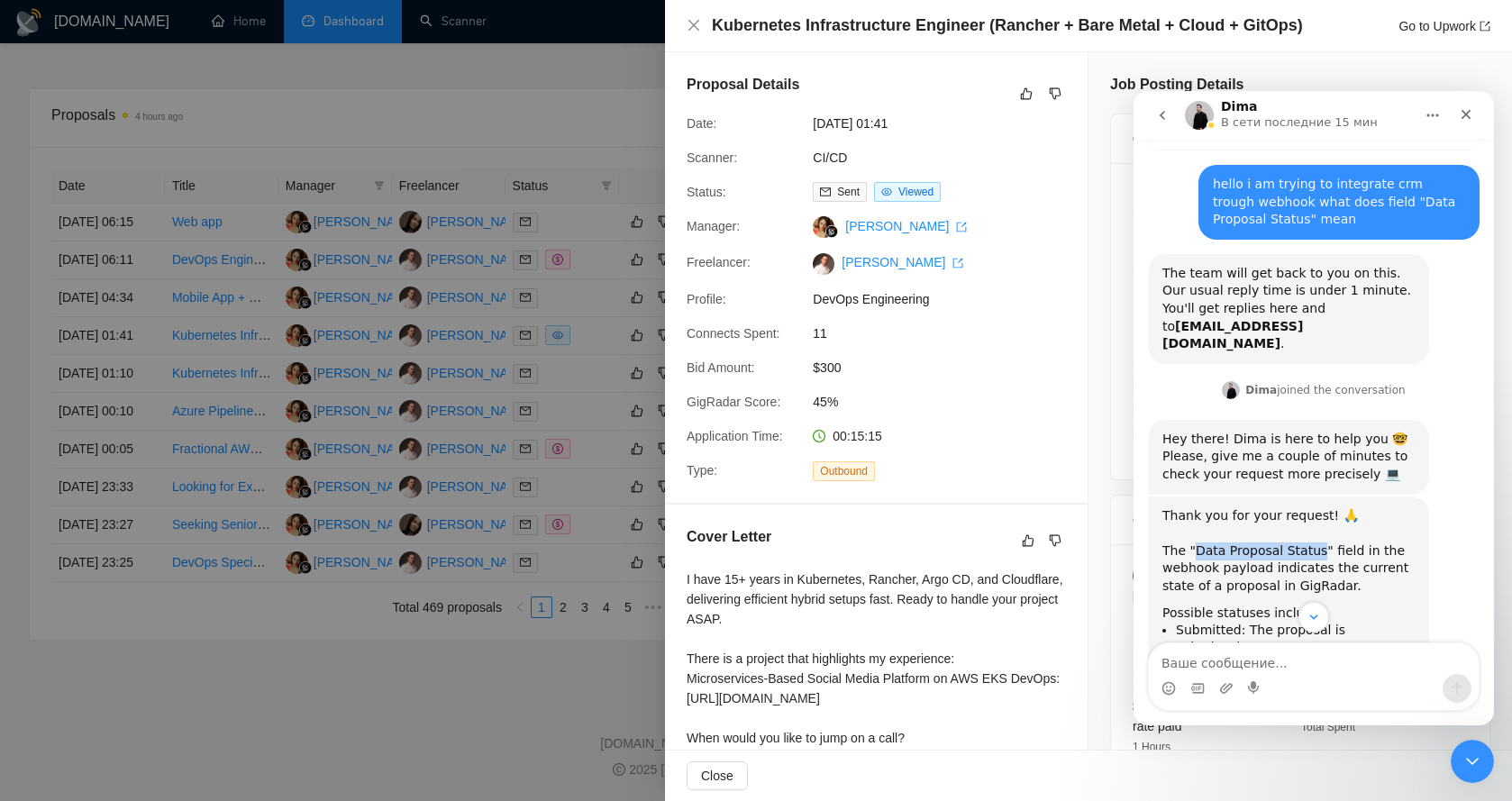
drag, startPoint x: 1193, startPoint y: 530, endPoint x: 1304, endPoint y: 537, distance: 111.2
click at [1304, 537] on div "Thank you for your request! 🙏 The "Data Proposal Status" field in the webhook p…" at bounding box center [1288, 551] width 253 height 88
copy div "Data Proposal Status"
